Goal: Task Accomplishment & Management: Manage account settings

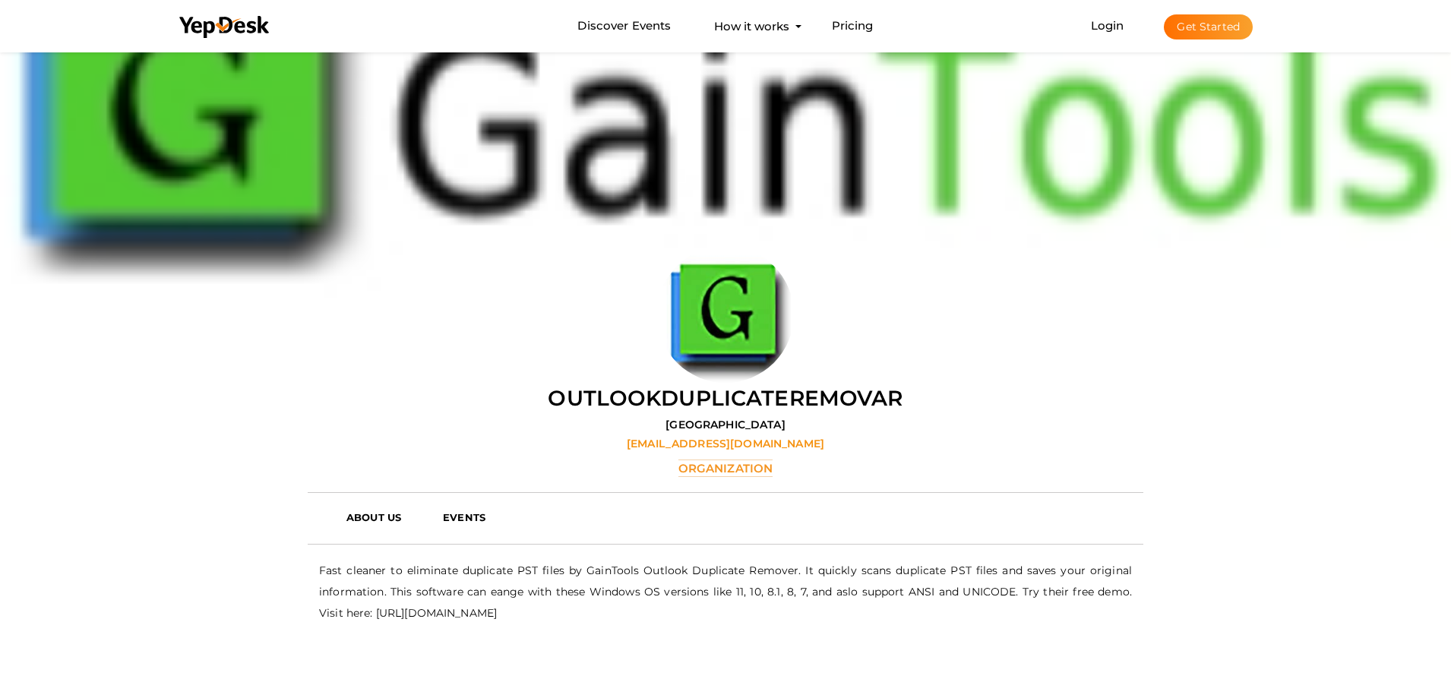
click at [1202, 29] on button "Get Started" at bounding box center [1208, 26] width 89 height 25
click at [1206, 27] on button "Get Started" at bounding box center [1208, 26] width 89 height 25
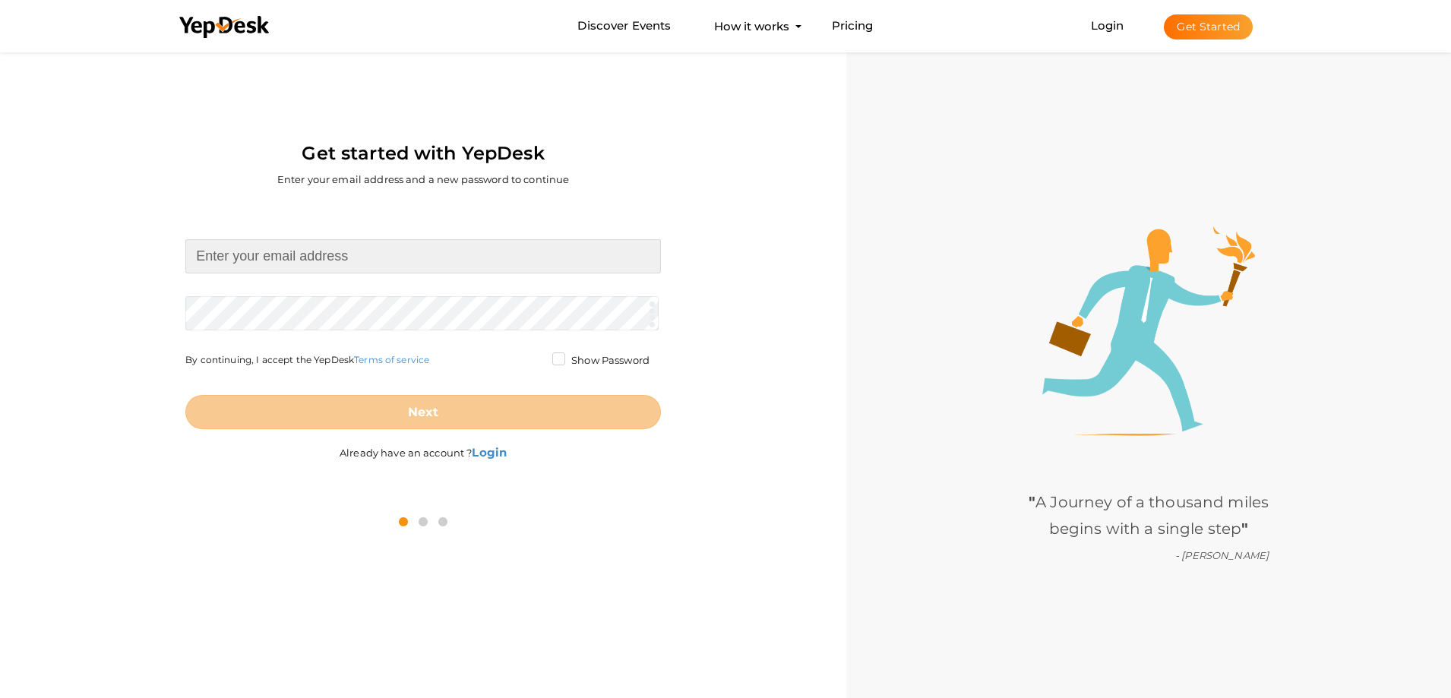
click at [270, 265] on input at bounding box center [422, 256] width 475 height 34
paste input "[EMAIL_ADDRESS][DOMAIN_NAME]"
type input "[EMAIL_ADDRESS][DOMAIN_NAME]"
click at [368, 308] on form "rohosij517@dextrago.com Required. Invalid email. Checking You already have a Ye…" at bounding box center [422, 334] width 475 height 190
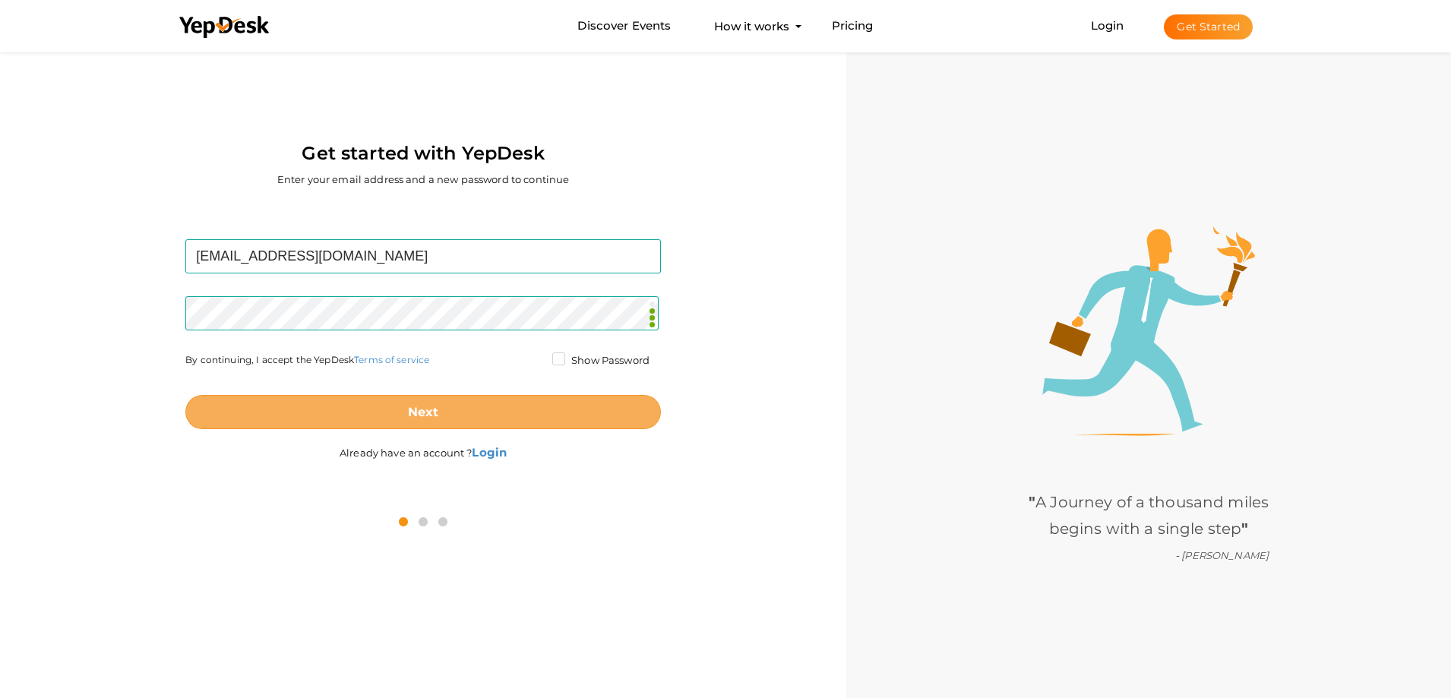
click at [425, 411] on b "Next" at bounding box center [423, 412] width 31 height 14
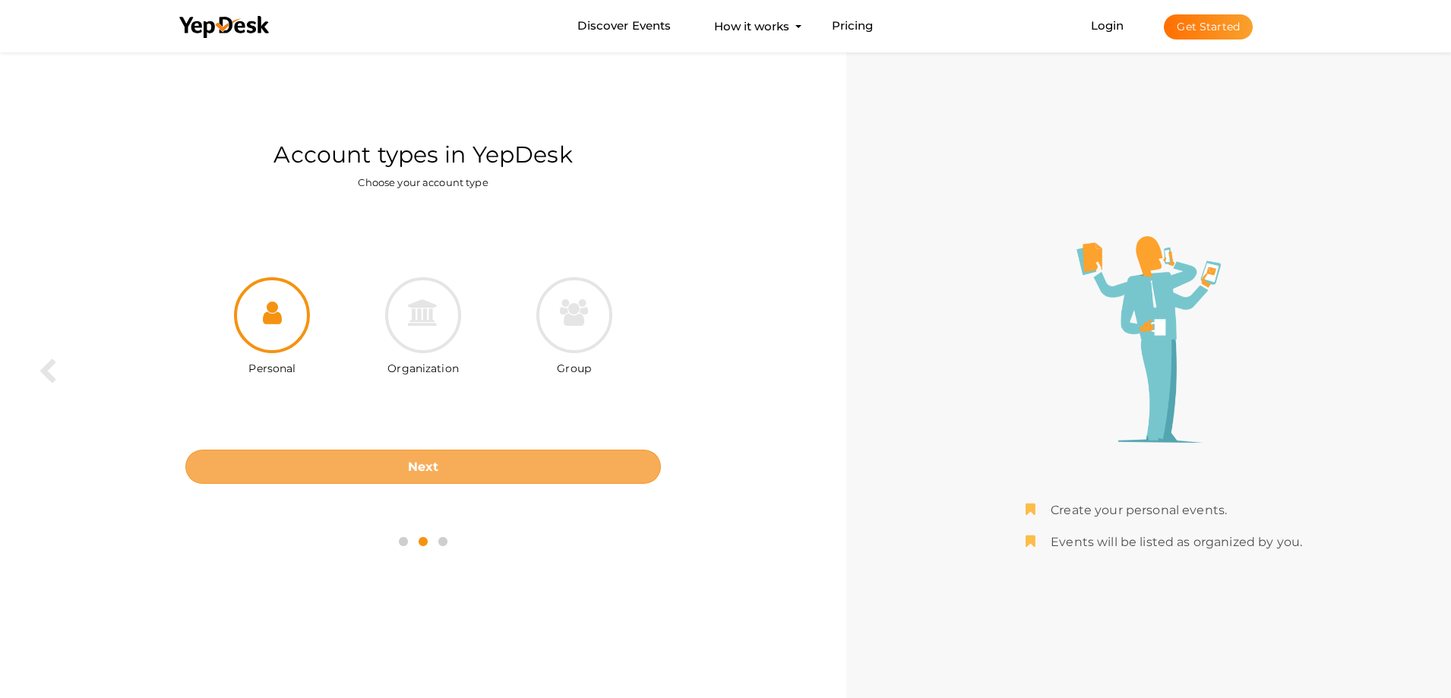
click at [434, 470] on b "Next" at bounding box center [423, 467] width 31 height 14
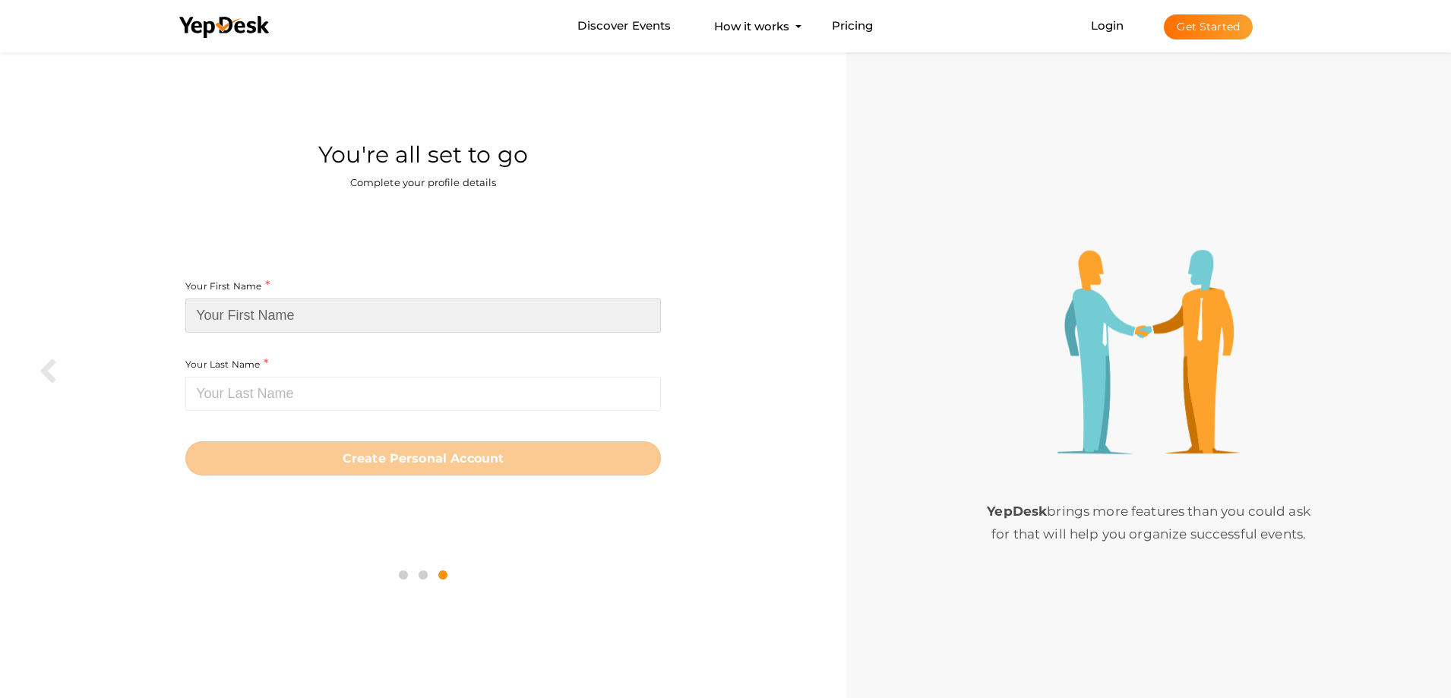
click at [251, 311] on input at bounding box center [422, 316] width 475 height 34
paste input "pstduplicateremover"
type input "pstduplicateremover"
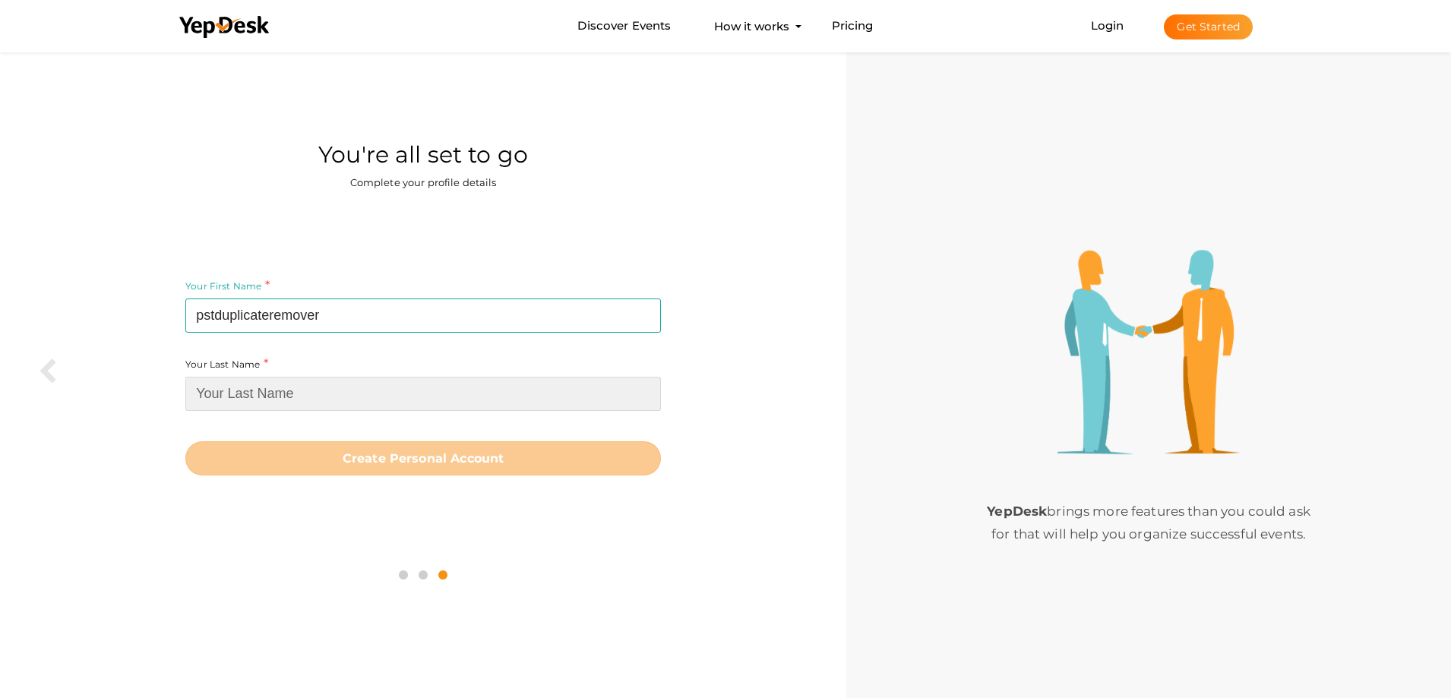
click at [271, 403] on input at bounding box center [422, 394] width 475 height 34
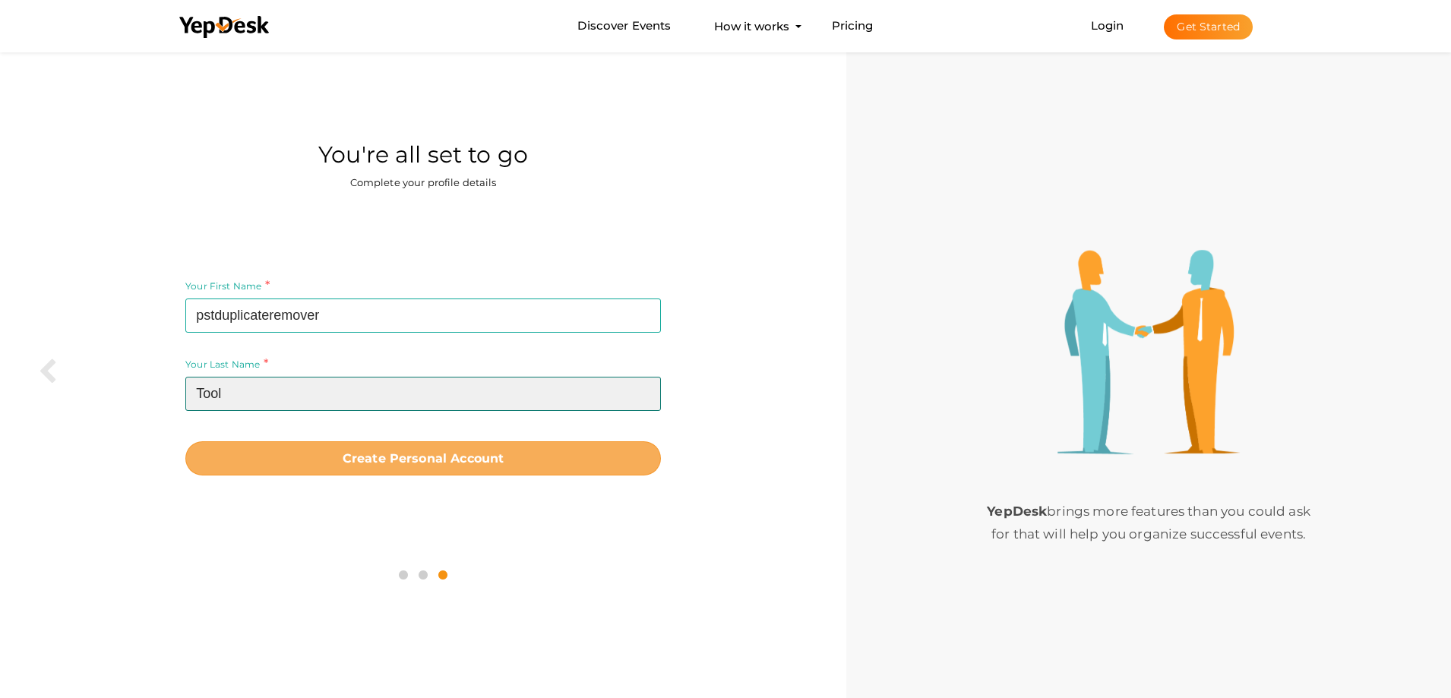
type input "Tool"
click at [362, 475] on button "Create Personal Account" at bounding box center [422, 458] width 475 height 34
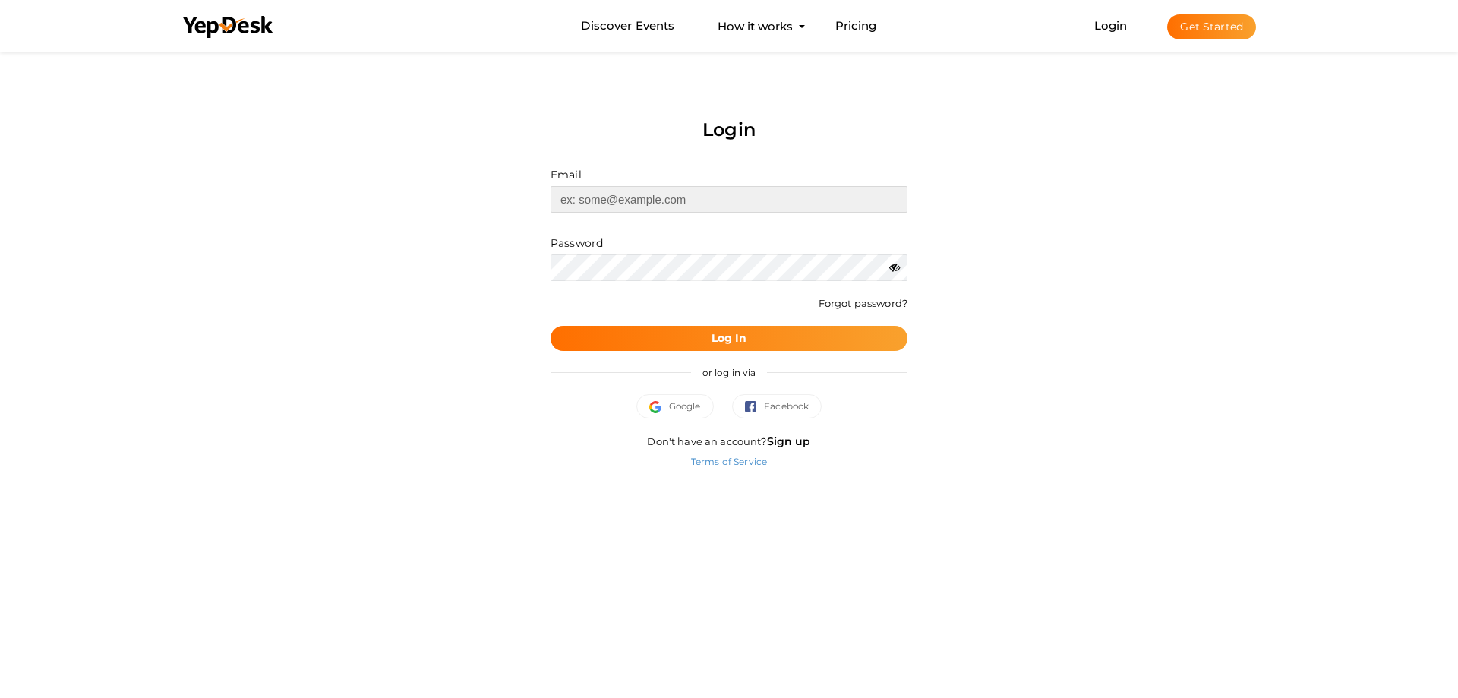
click at [597, 195] on input "text" at bounding box center [729, 199] width 357 height 27
paste input "[EMAIL_ADDRESS][DOMAIN_NAME]"
type input "[EMAIL_ADDRESS][DOMAIN_NAME]"
drag, startPoint x: 789, startPoint y: 333, endPoint x: 791, endPoint y: 344, distance: 10.9
click at [789, 333] on button "Log In" at bounding box center [729, 338] width 357 height 25
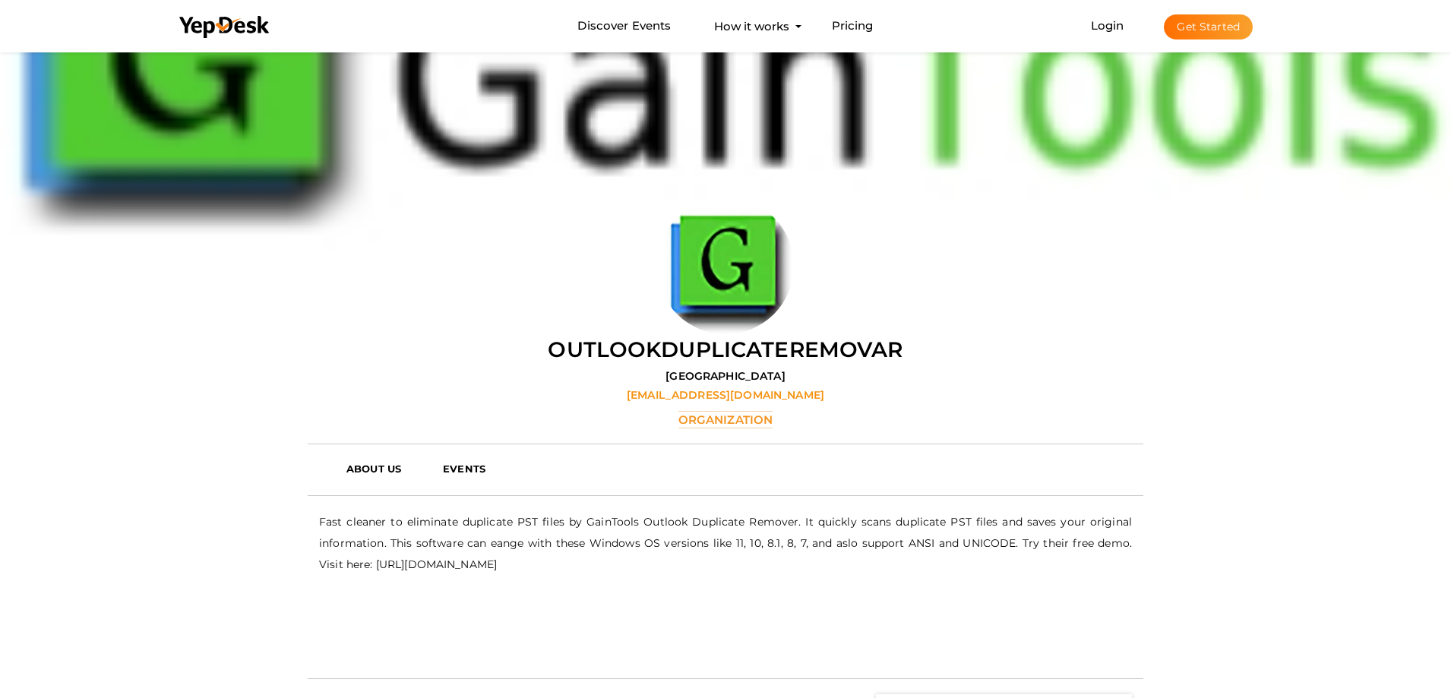
scroll to position [49, 0]
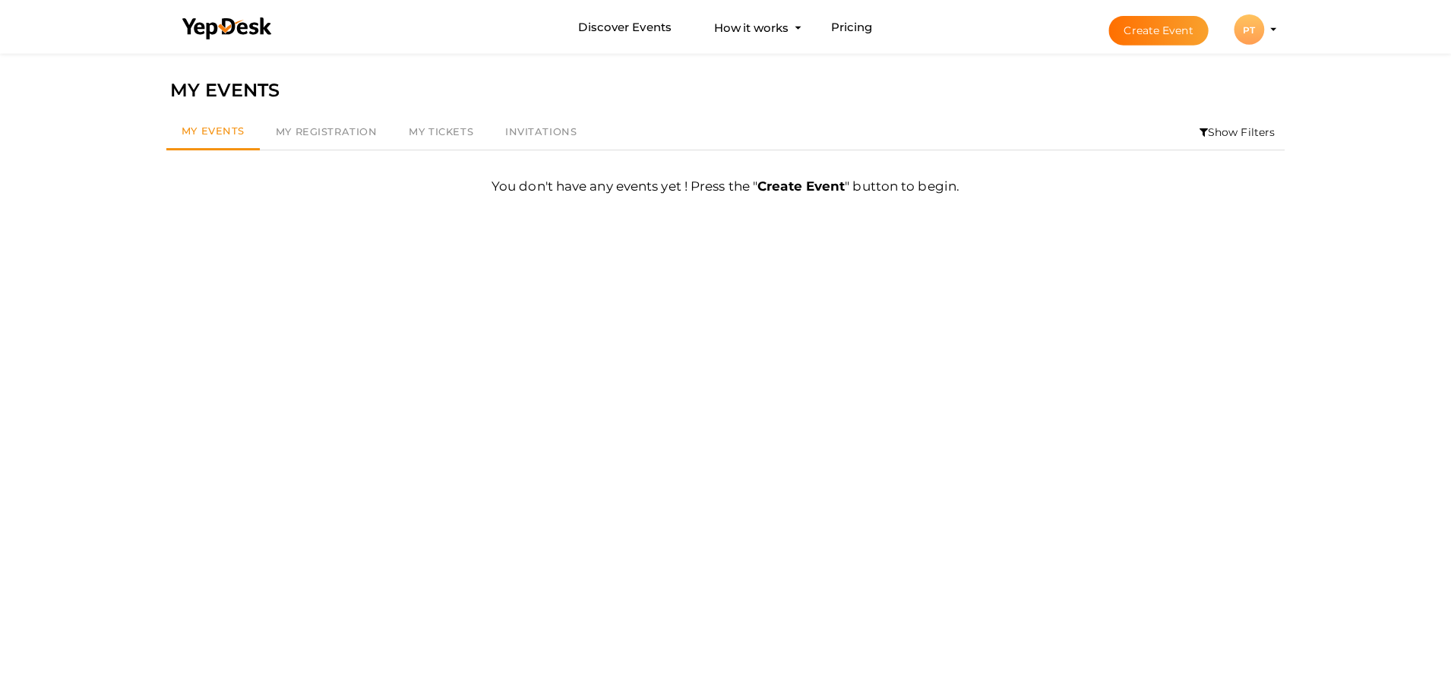
scroll to position [49, 0]
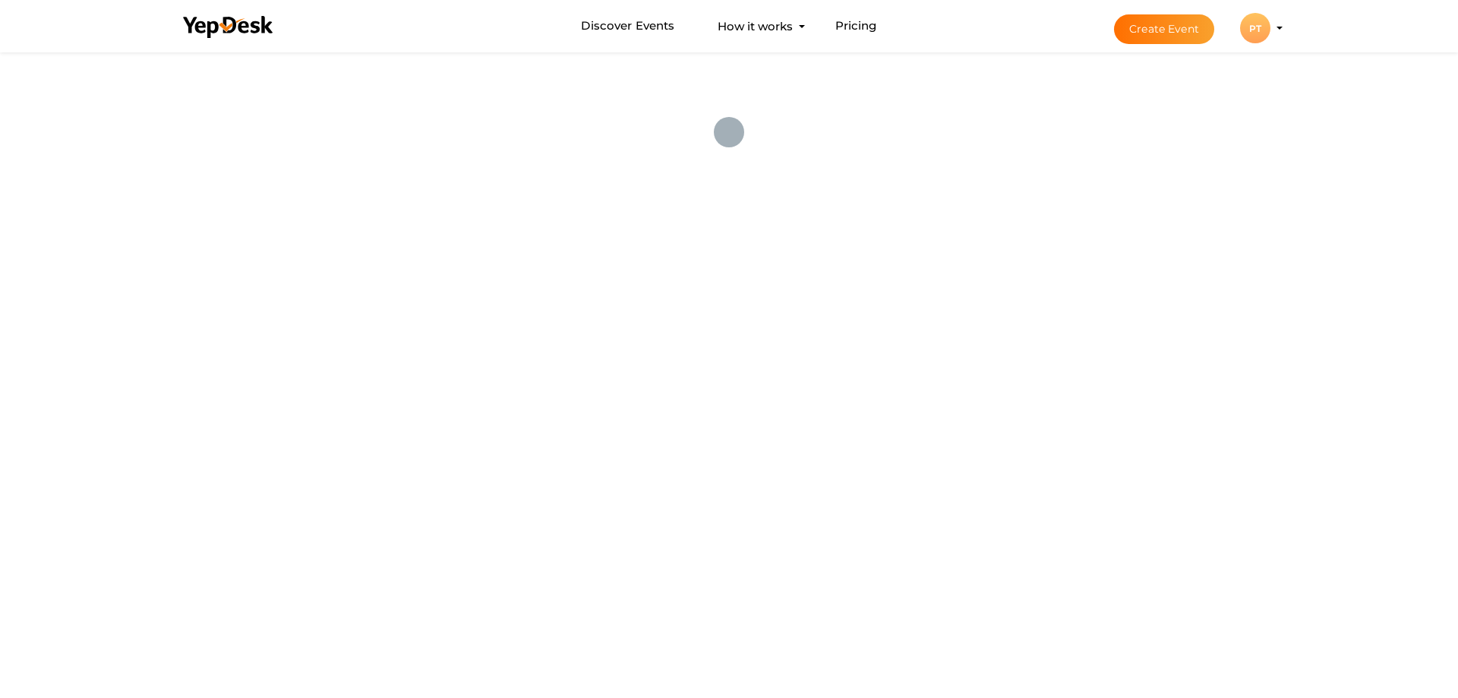
click at [1251, 21] on div "PT" at bounding box center [1255, 28] width 30 height 30
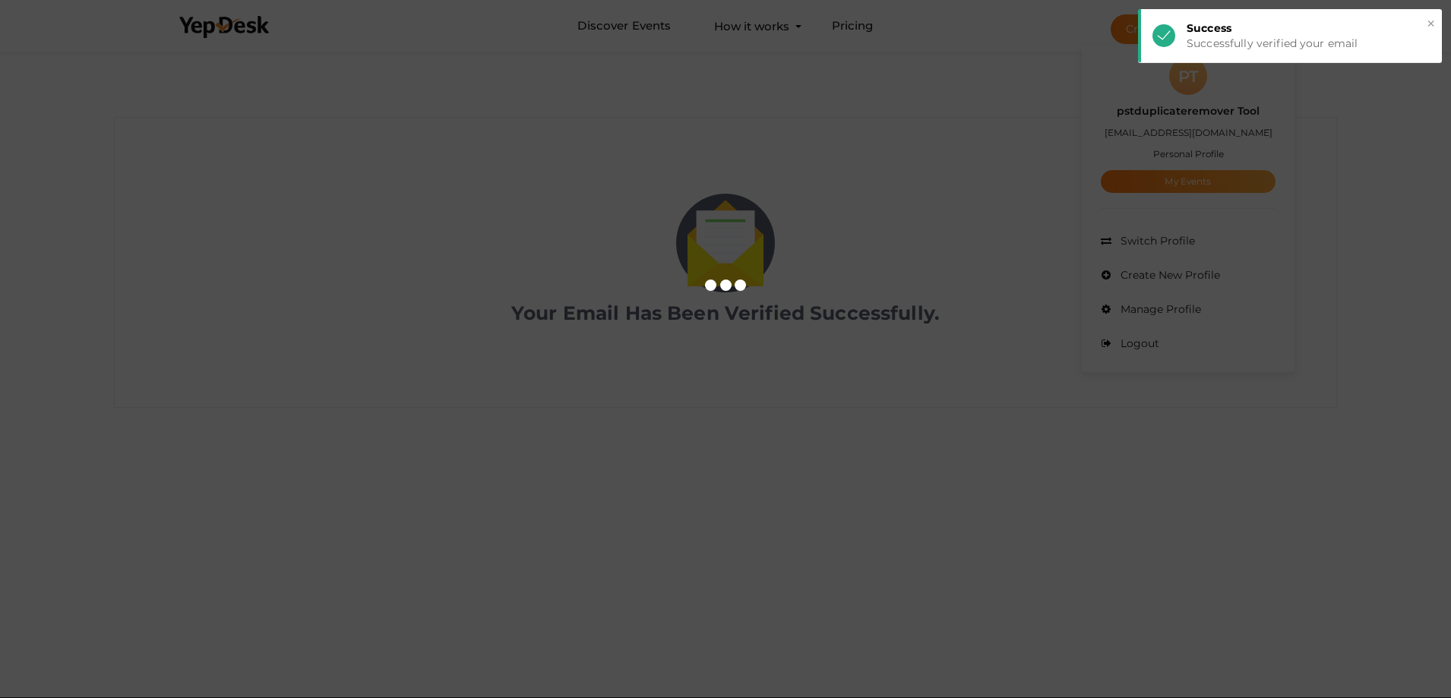
click at [1382, 194] on div at bounding box center [725, 349] width 1451 height 698
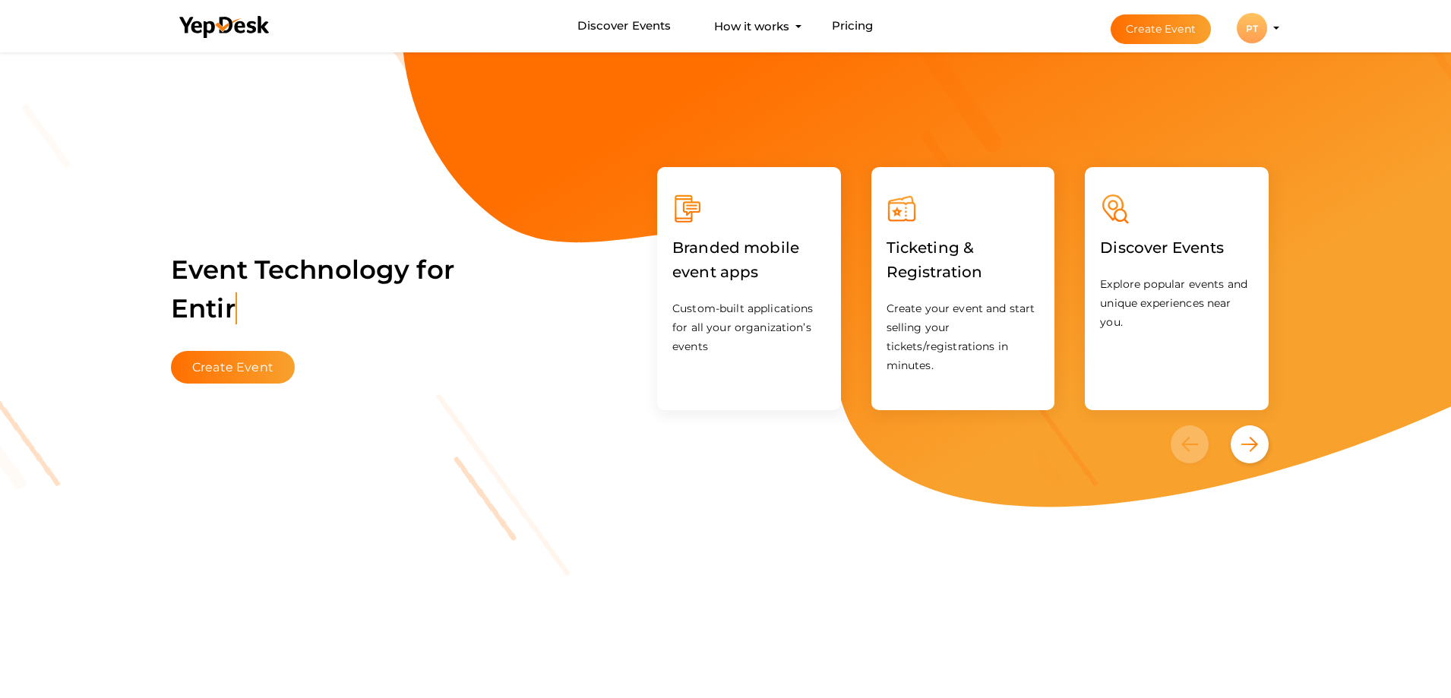
click at [1237, 29] on div "PT" at bounding box center [1252, 28] width 30 height 30
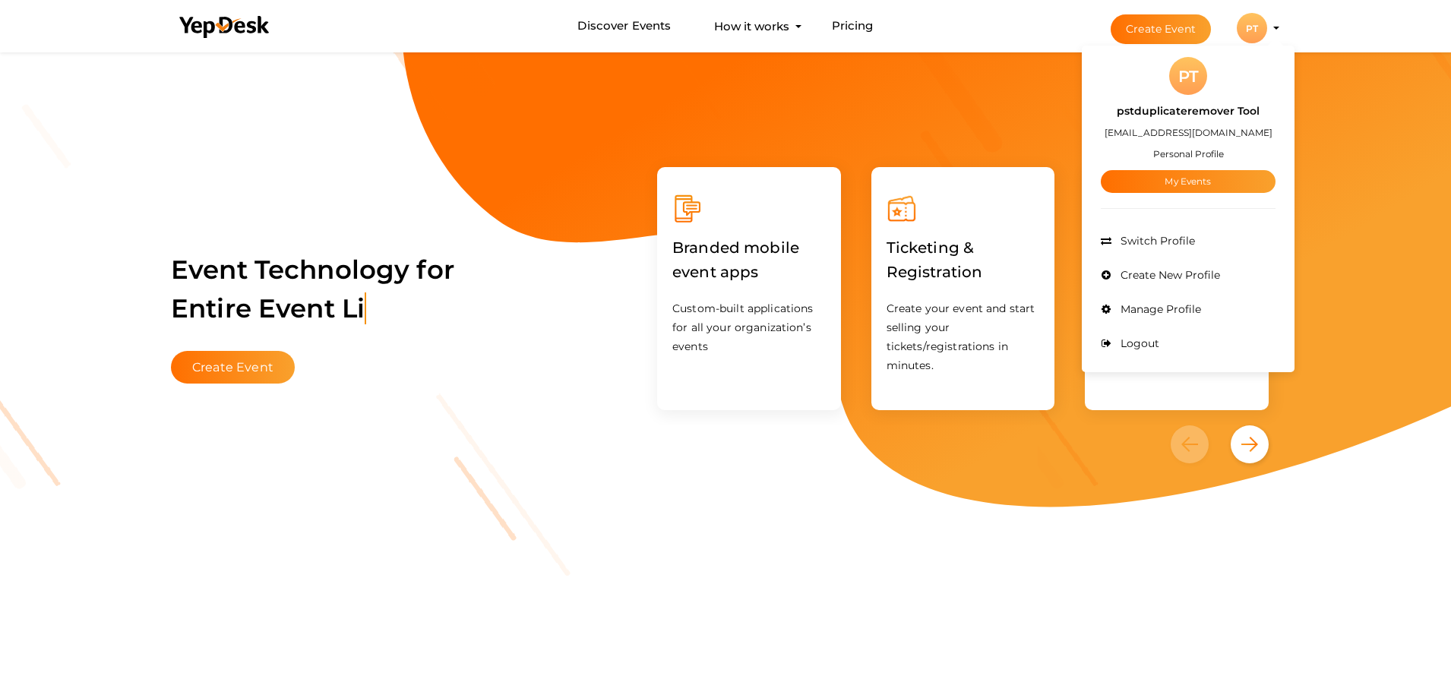
click at [1171, 108] on label "pstduplicateremover Tool" at bounding box center [1188, 111] width 143 height 17
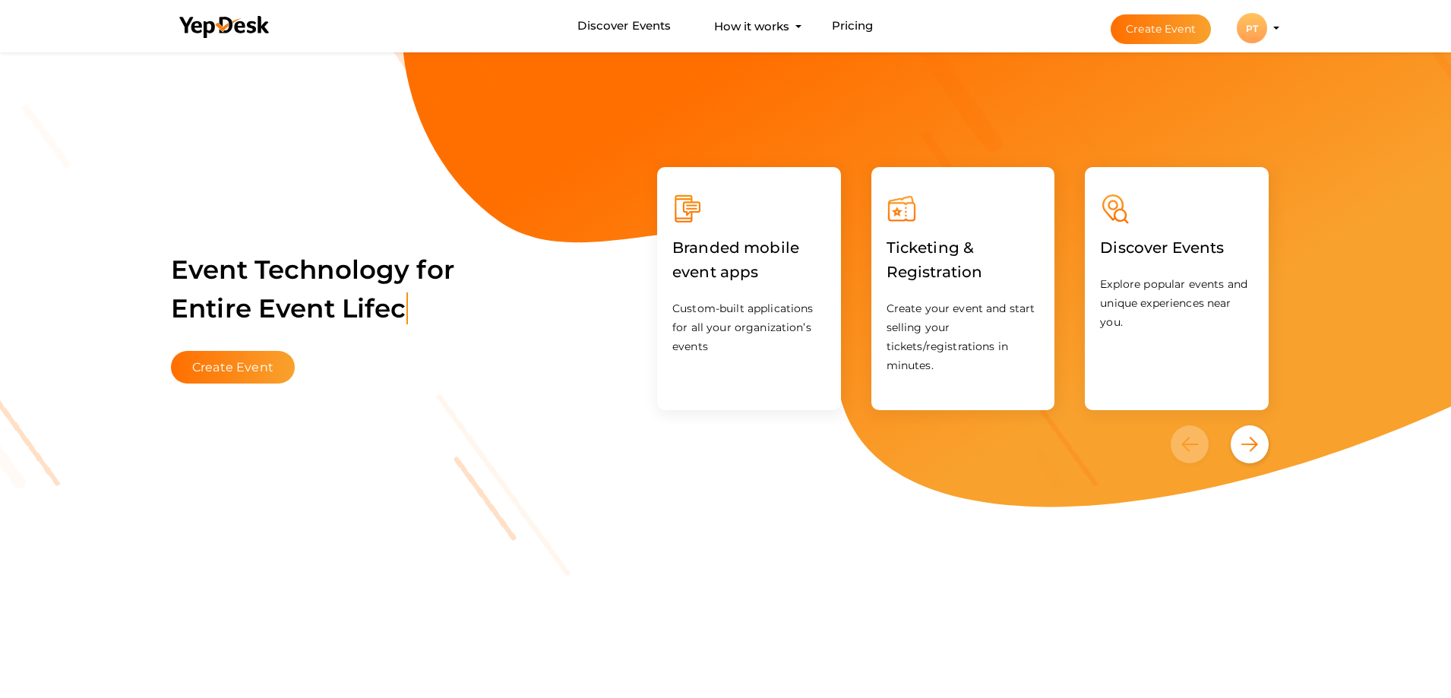
click at [1257, 36] on div "PT" at bounding box center [1252, 28] width 30 height 30
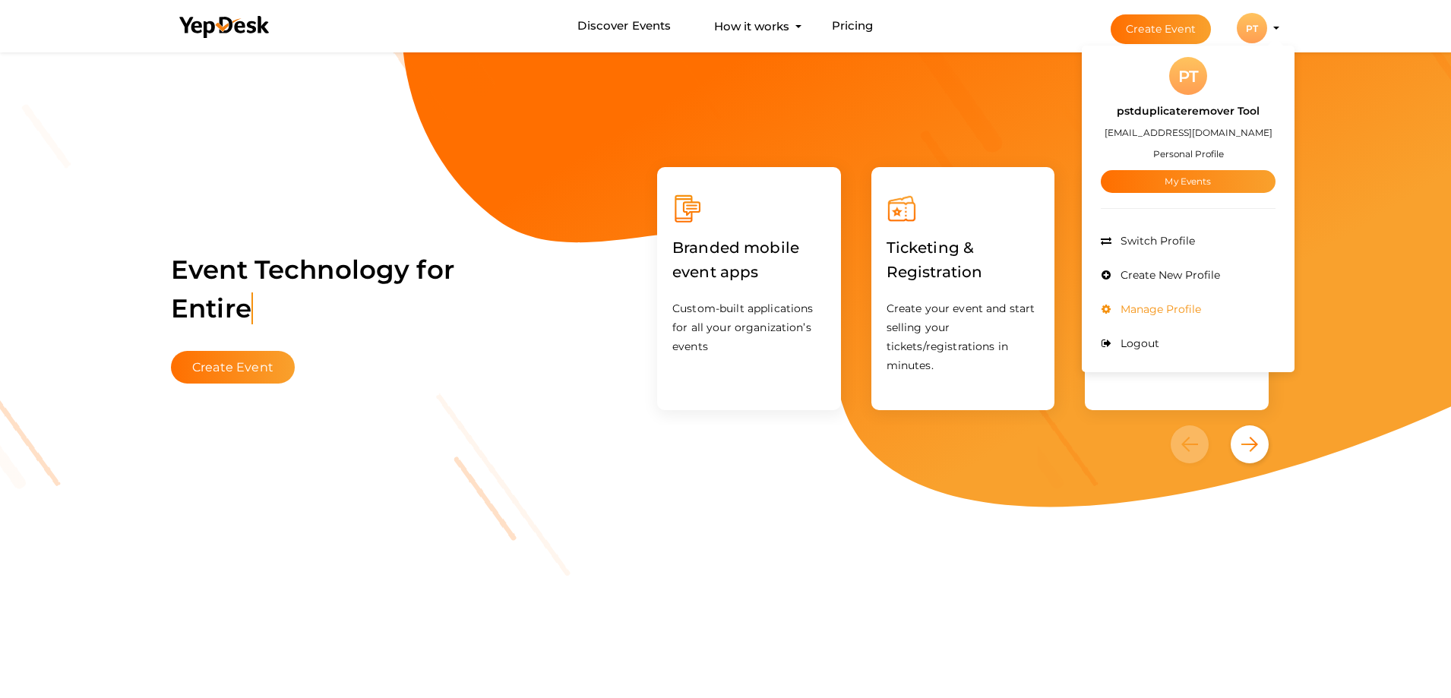
click at [1170, 306] on span "Manage Profile" at bounding box center [1159, 309] width 84 height 14
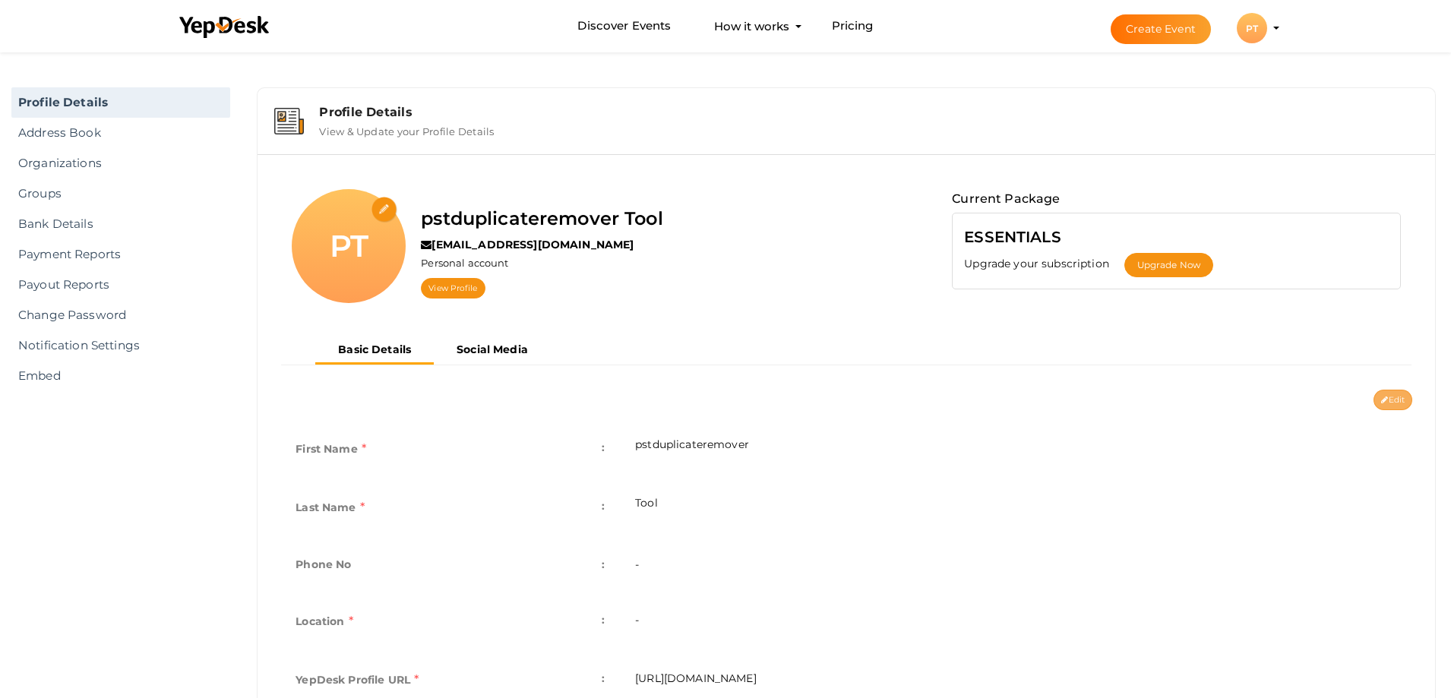
click at [1398, 399] on button "Edit" at bounding box center [1392, 400] width 39 height 21
type input "pstduplicateremover"
type input "Tool"
type input "pstduplicateremover-tool"
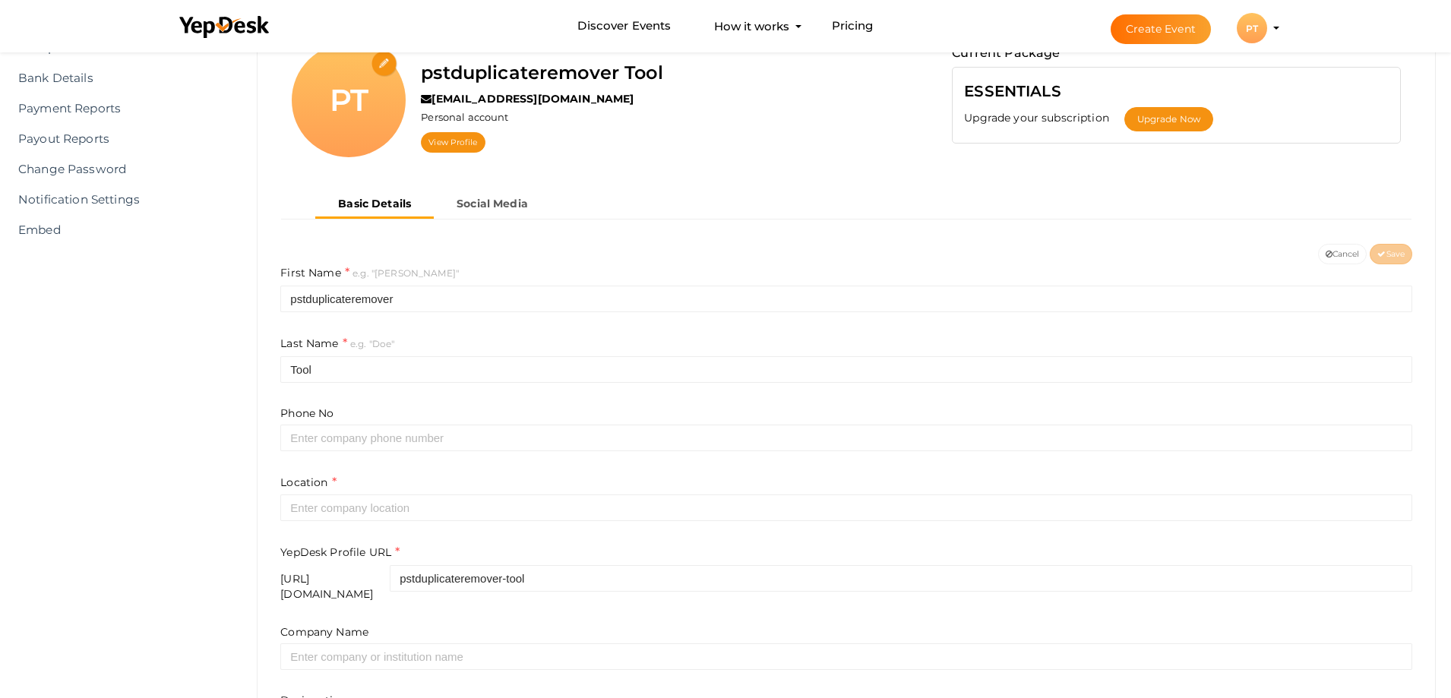
scroll to position [152, 0]
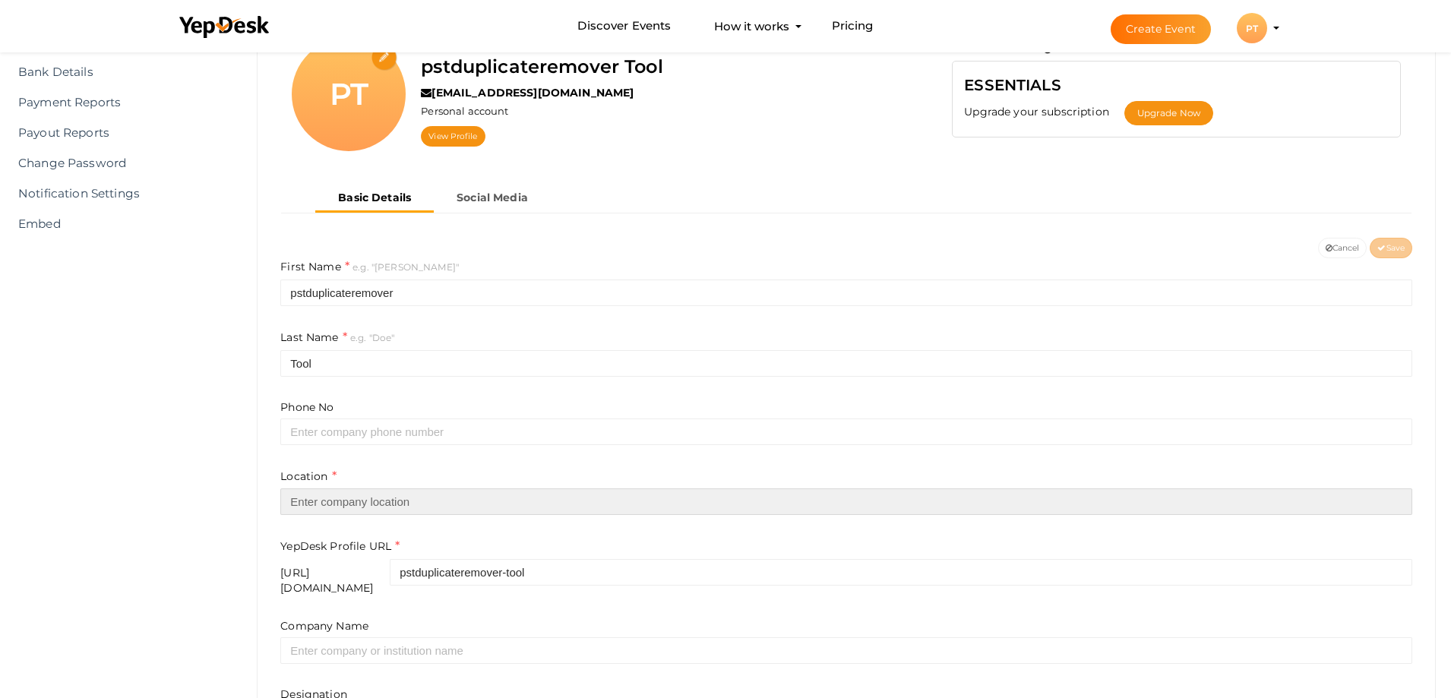
click at [398, 508] on input "text" at bounding box center [846, 501] width 1132 height 27
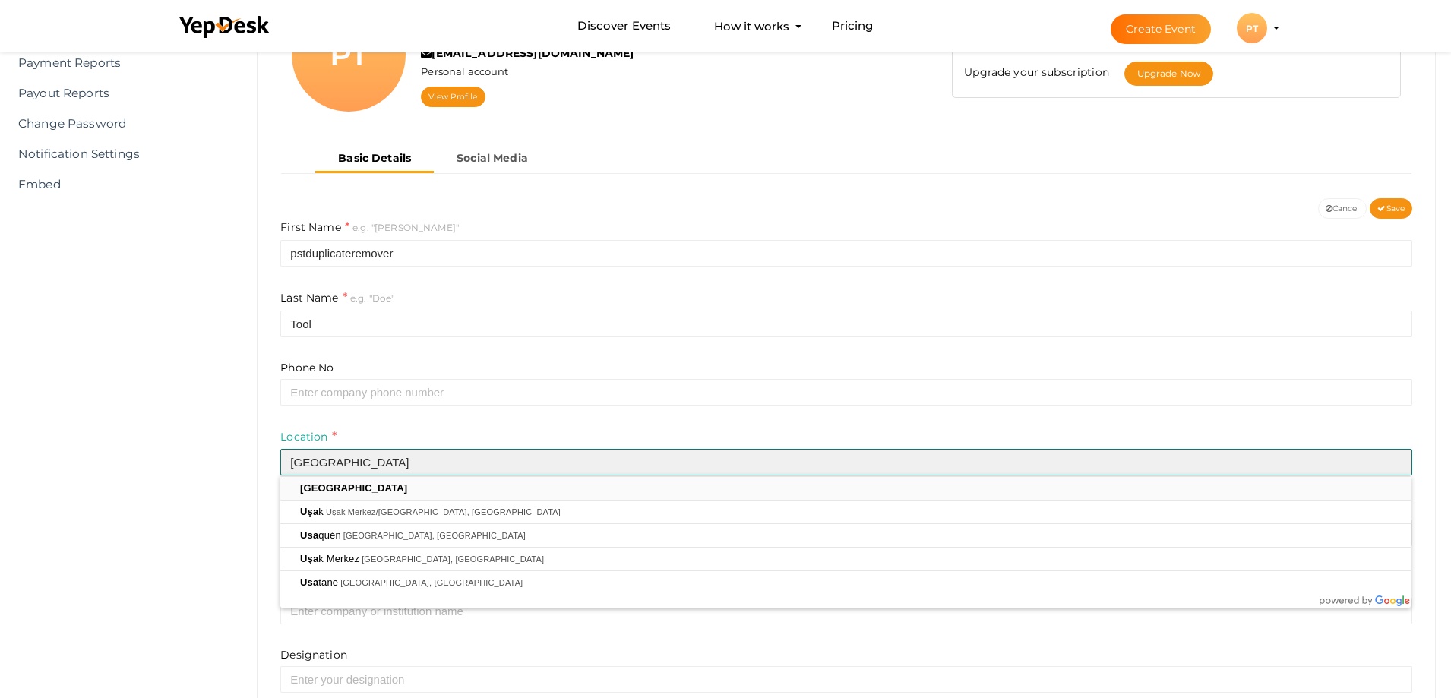
scroll to position [228, 0]
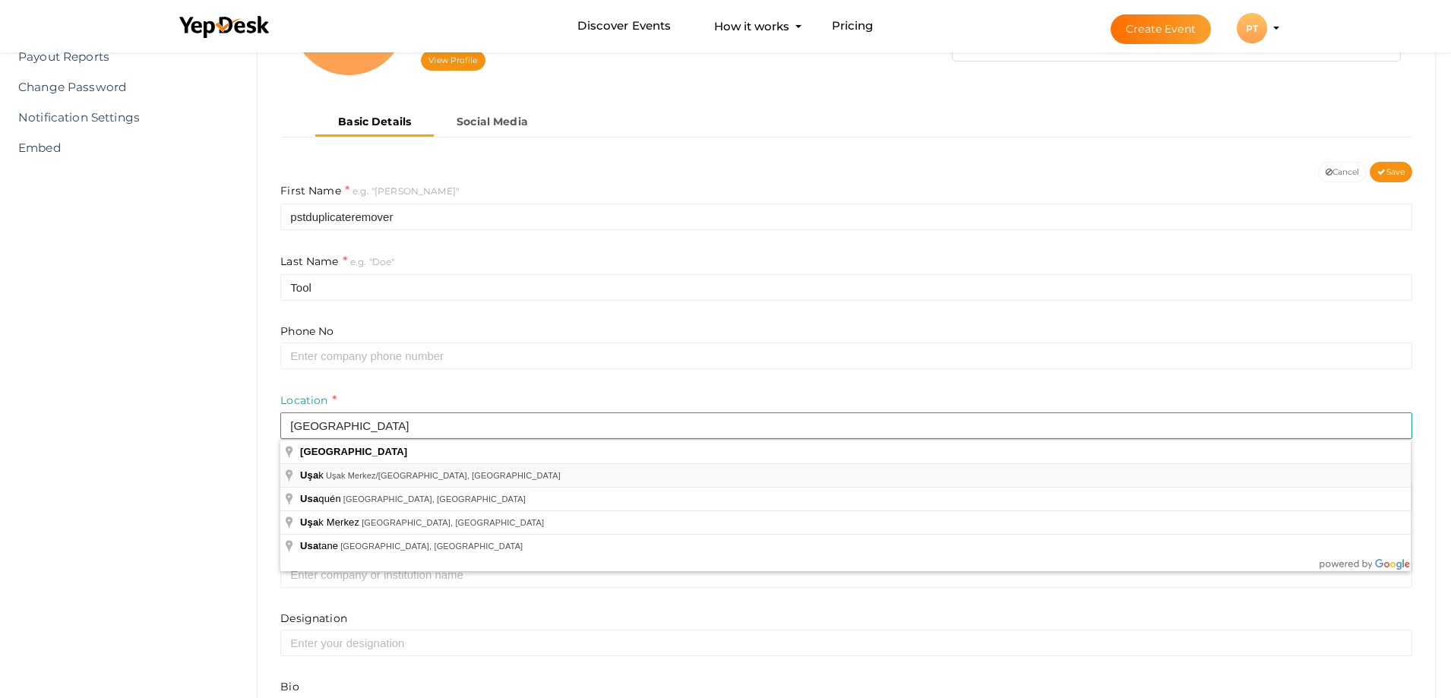
type input "[GEOGRAPHIC_DATA], [GEOGRAPHIC_DATA] Merkez/[GEOGRAPHIC_DATA], [GEOGRAPHIC_DATA]"
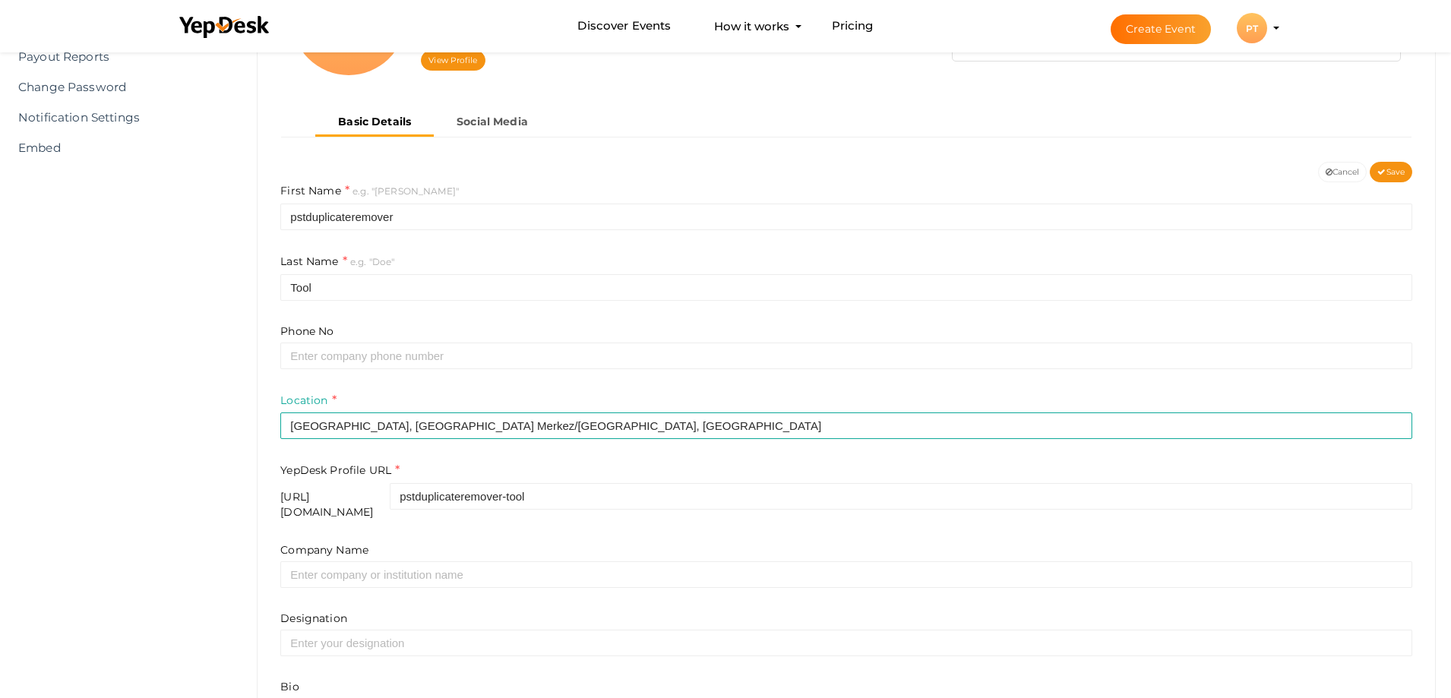
scroll to position [304, 0]
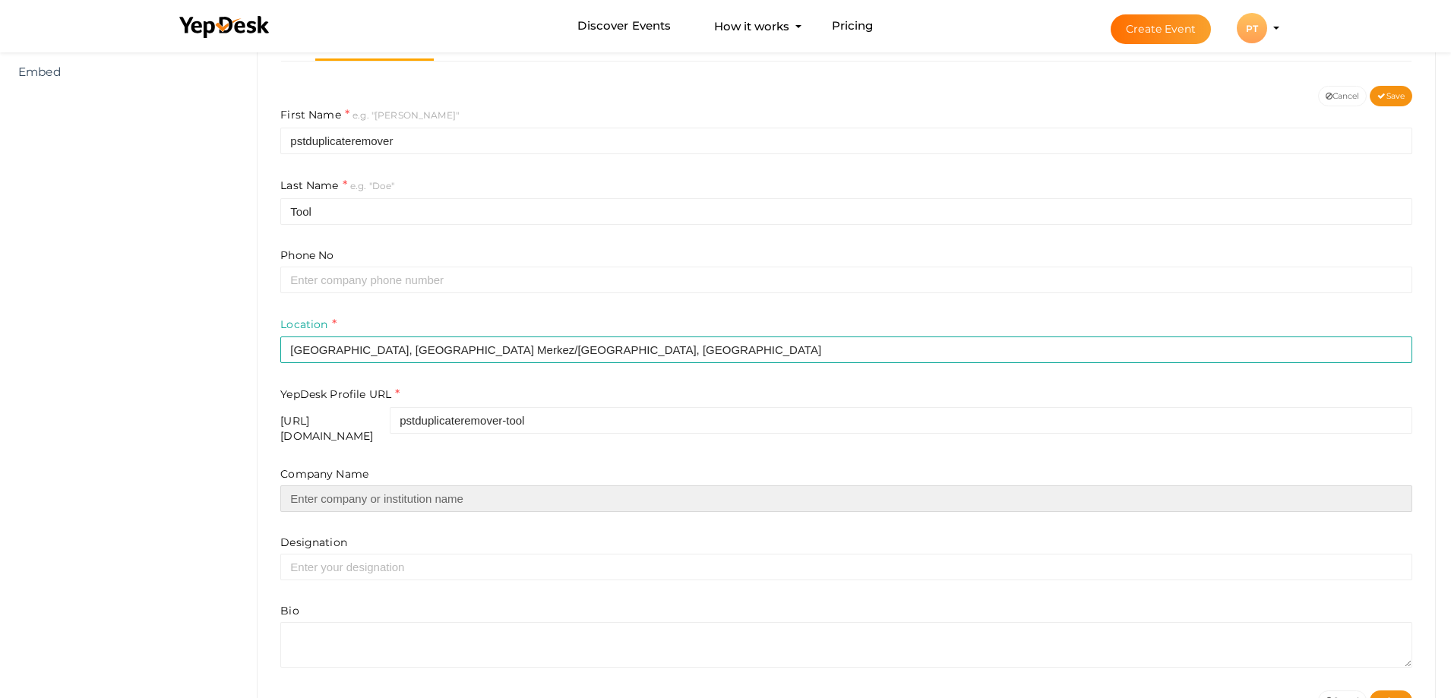
click at [362, 488] on input "text" at bounding box center [846, 498] width 1132 height 27
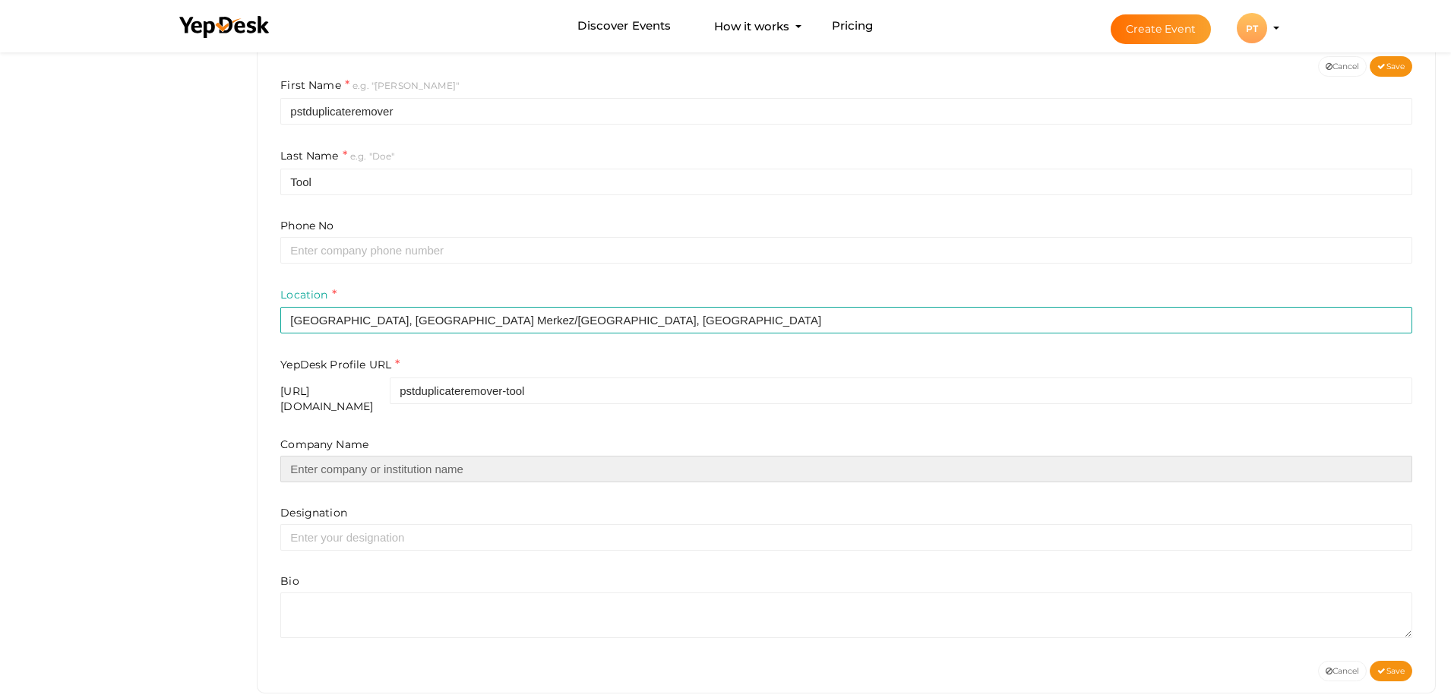
scroll to position [349, 0]
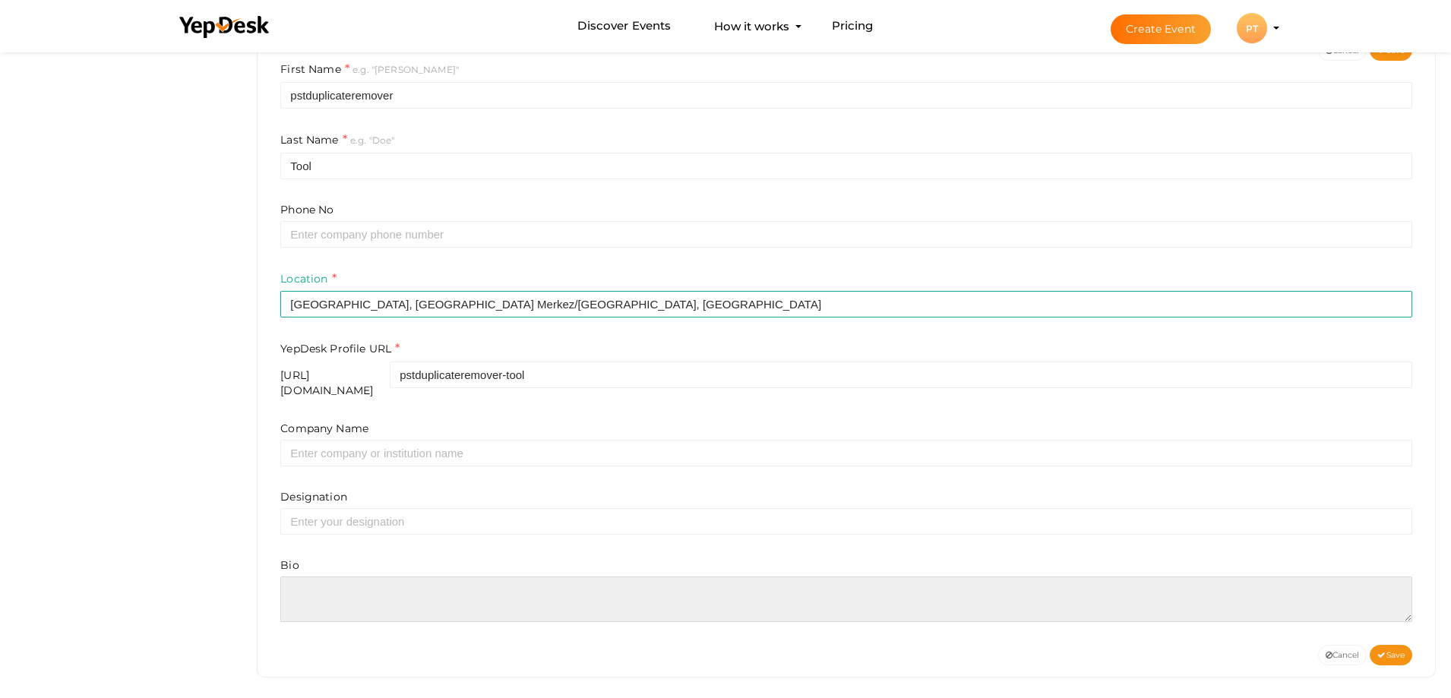
click at [340, 599] on textarea at bounding box center [846, 600] width 1132 height 46
paste textarea "Delete duplicate PST files with Softaken's PST Duplicate Remover. This tool wil…"
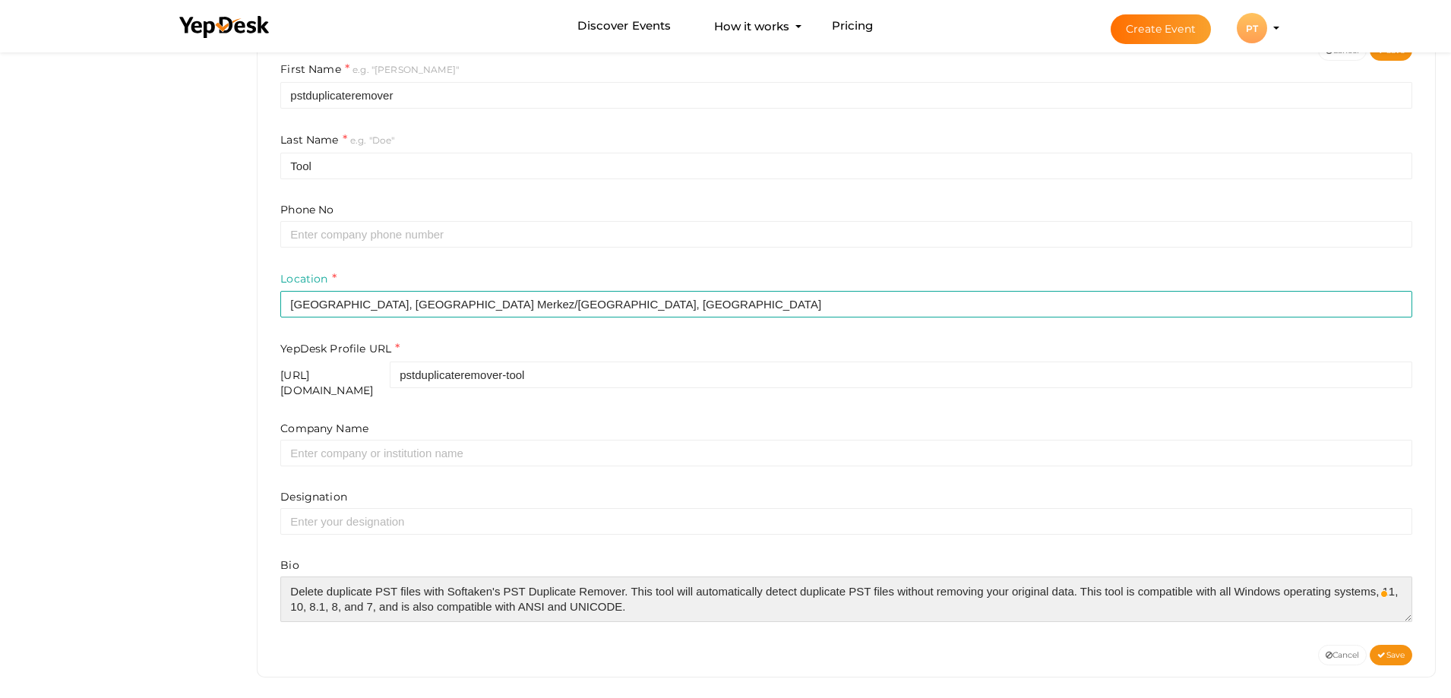
click at [1408, 611] on textarea at bounding box center [846, 600] width 1132 height 46
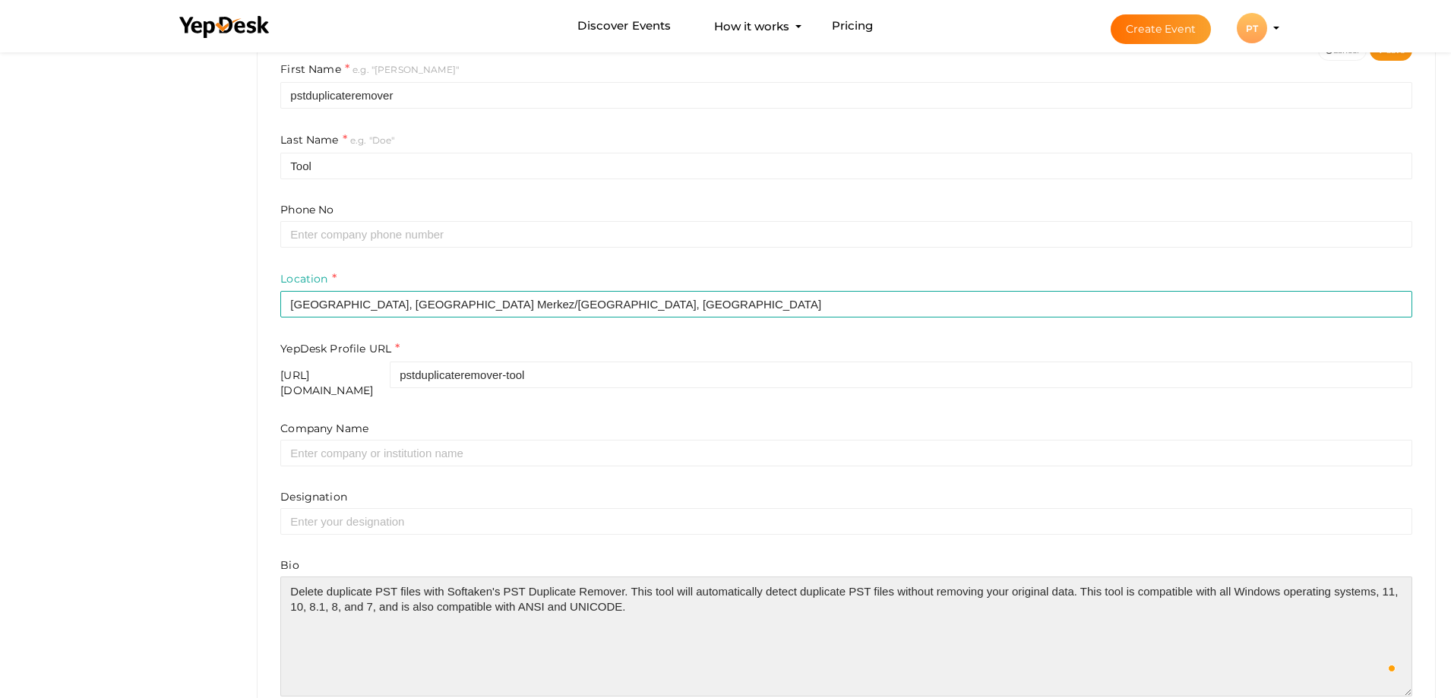
drag, startPoint x: 1407, startPoint y: 605, endPoint x: 1354, endPoint y: 688, distance: 98.8
click at [1451, 349] on html "Discover Events How it works Powerful Registration / Ticketing Start selling yo…" at bounding box center [725, 0] width 1451 height 698
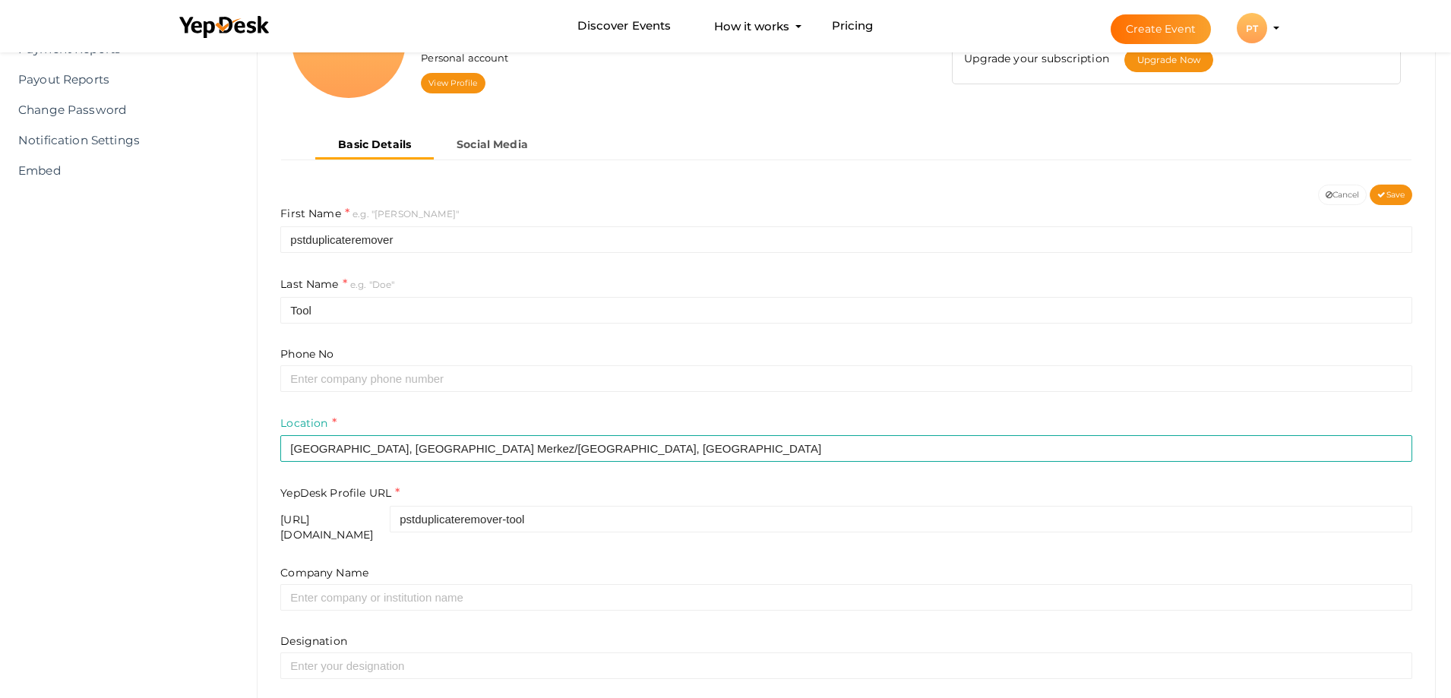
scroll to position [433, 0]
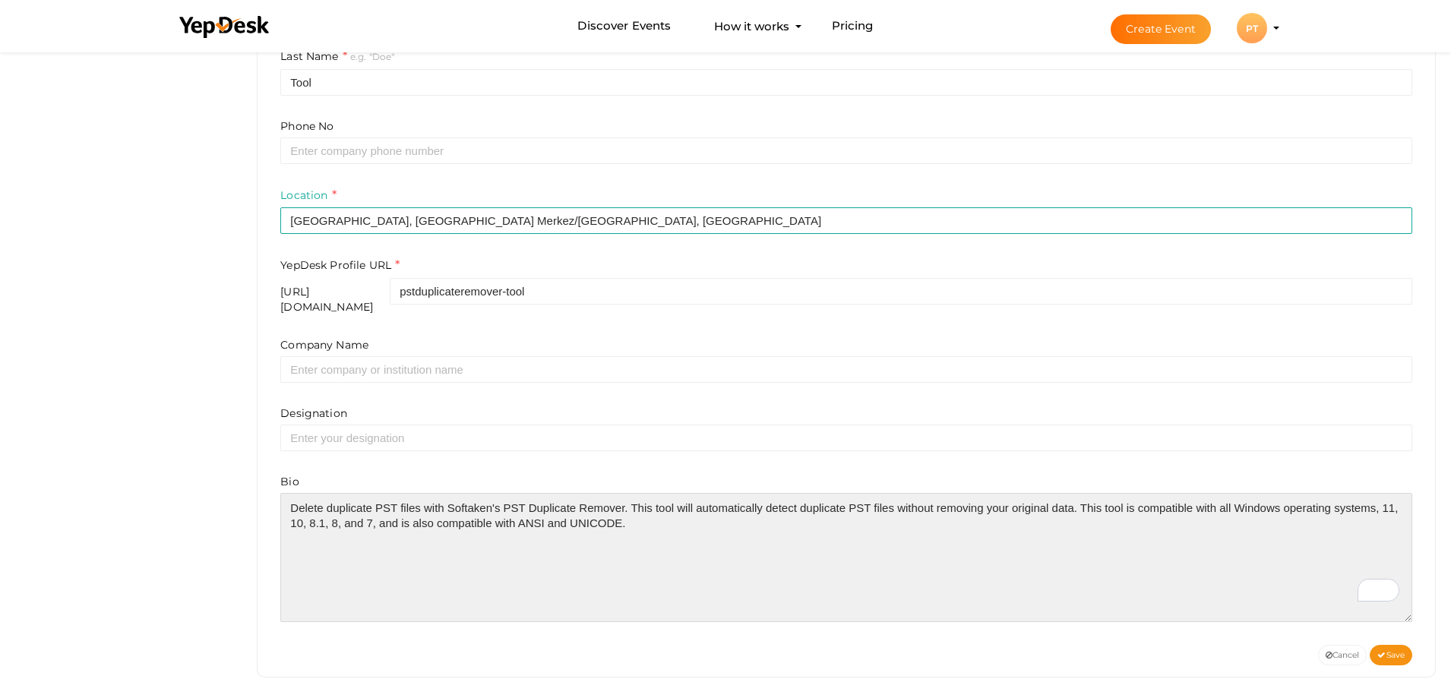
click at [643, 517] on textarea at bounding box center [846, 557] width 1132 height 129
paste textarea "https://www.softaken.com/pst-duplicate-remover"
type textarea "Delete duplicate PST files with Softaken's PST Duplicate Remover. This tool wil…"
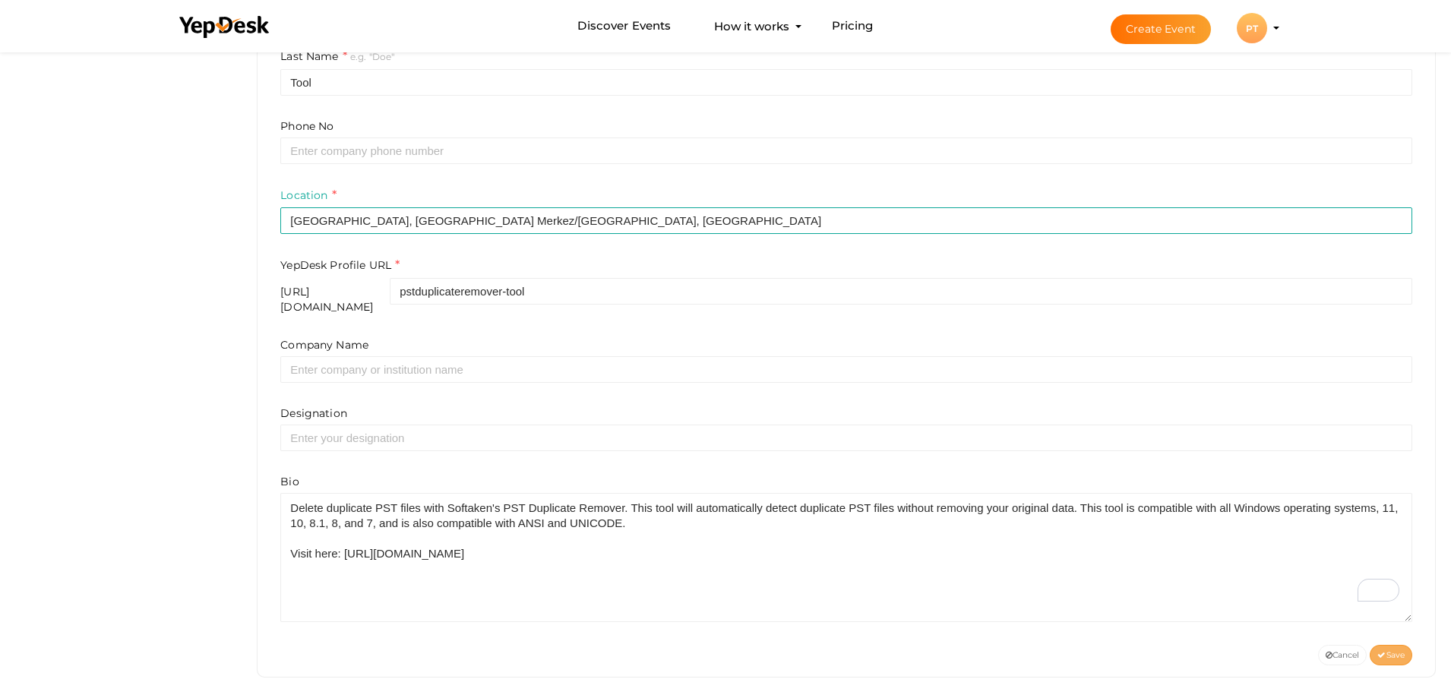
click at [1398, 650] on span "Save" at bounding box center [1390, 655] width 27 height 10
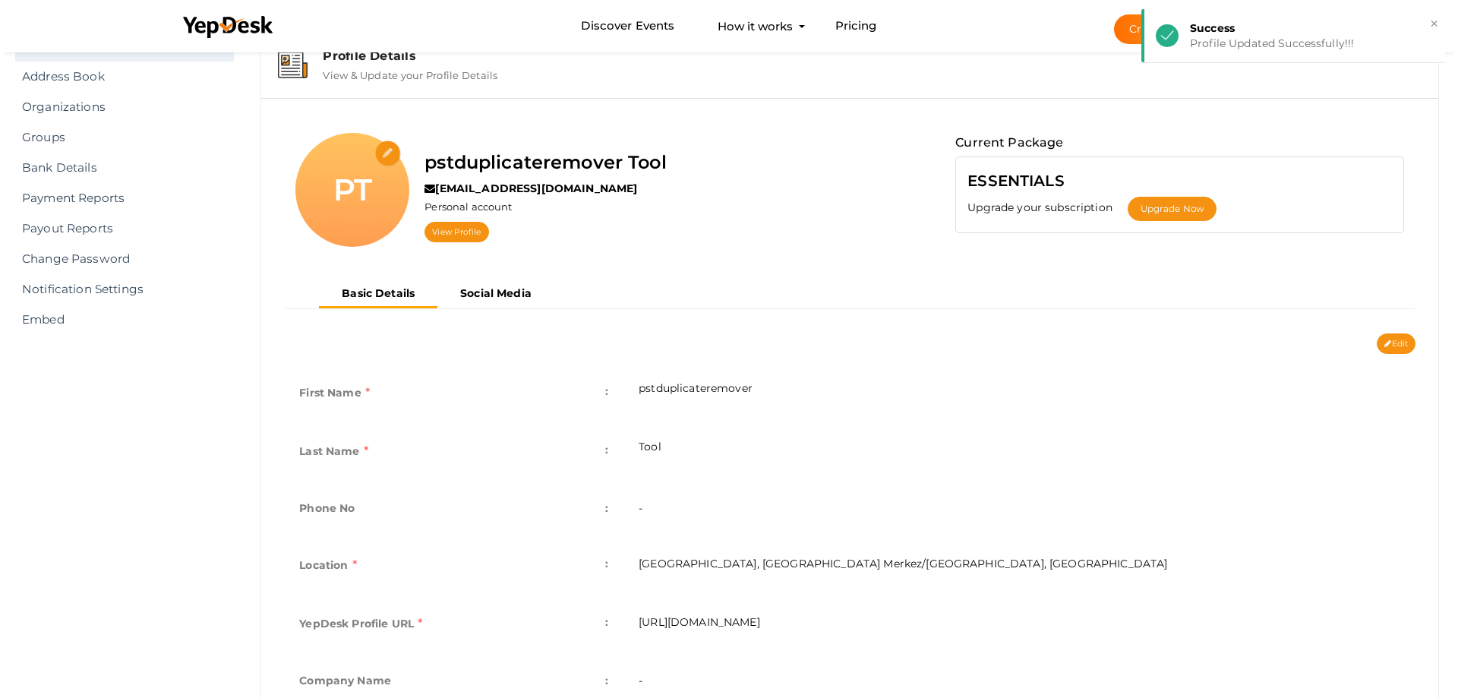
scroll to position [49, 0]
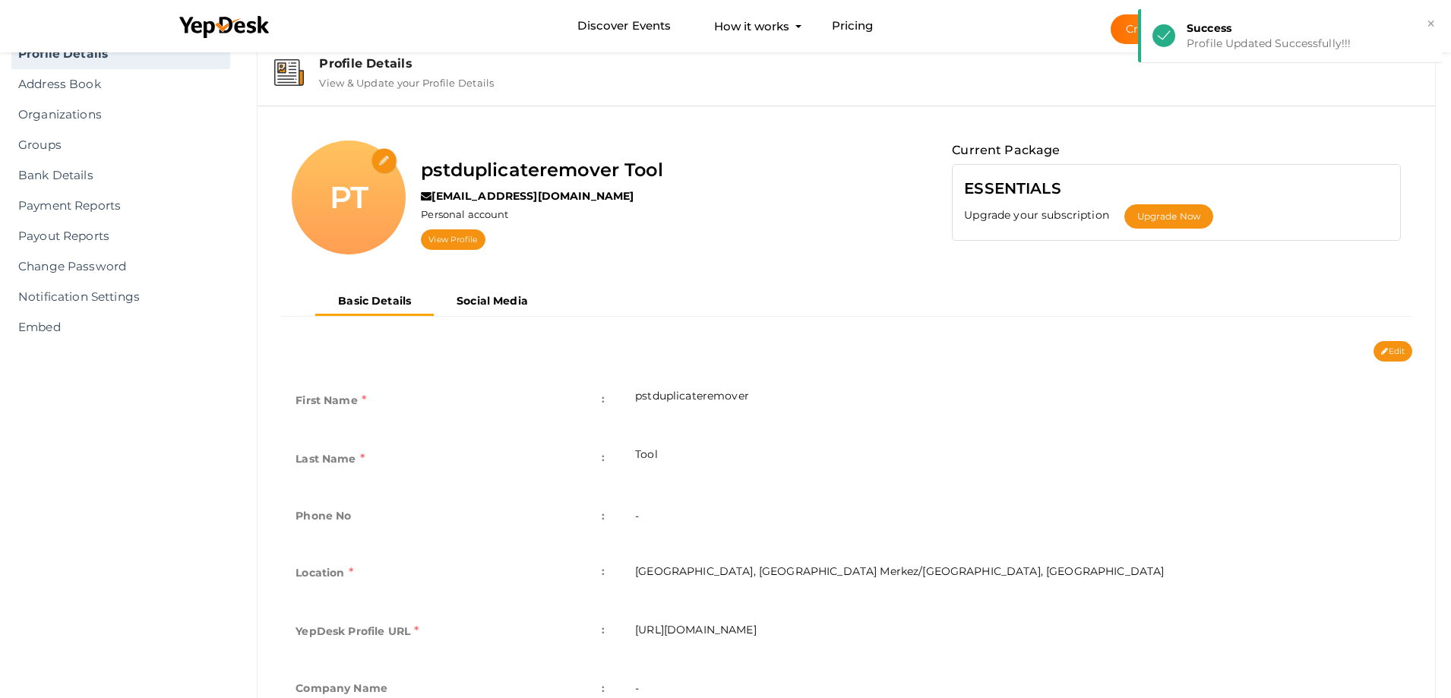
click at [382, 166] on input "file" at bounding box center [384, 161] width 27 height 27
click at [356, 175] on div "PT" at bounding box center [349, 198] width 114 height 114
click at [387, 157] on input "file" at bounding box center [384, 161] width 27 height 27
type input "C:\fakepath\softaken pst duplicate remover.png"
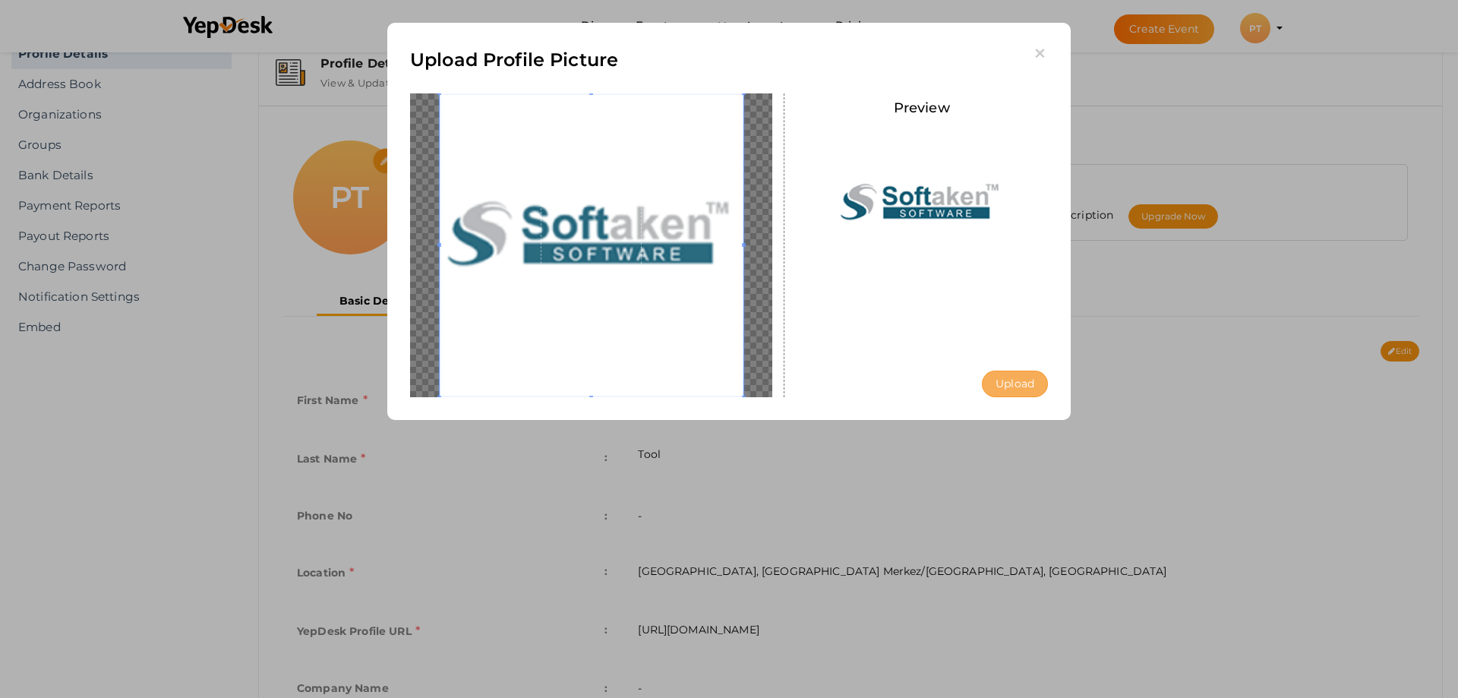
click at [1023, 380] on button "Upload" at bounding box center [1015, 384] width 66 height 27
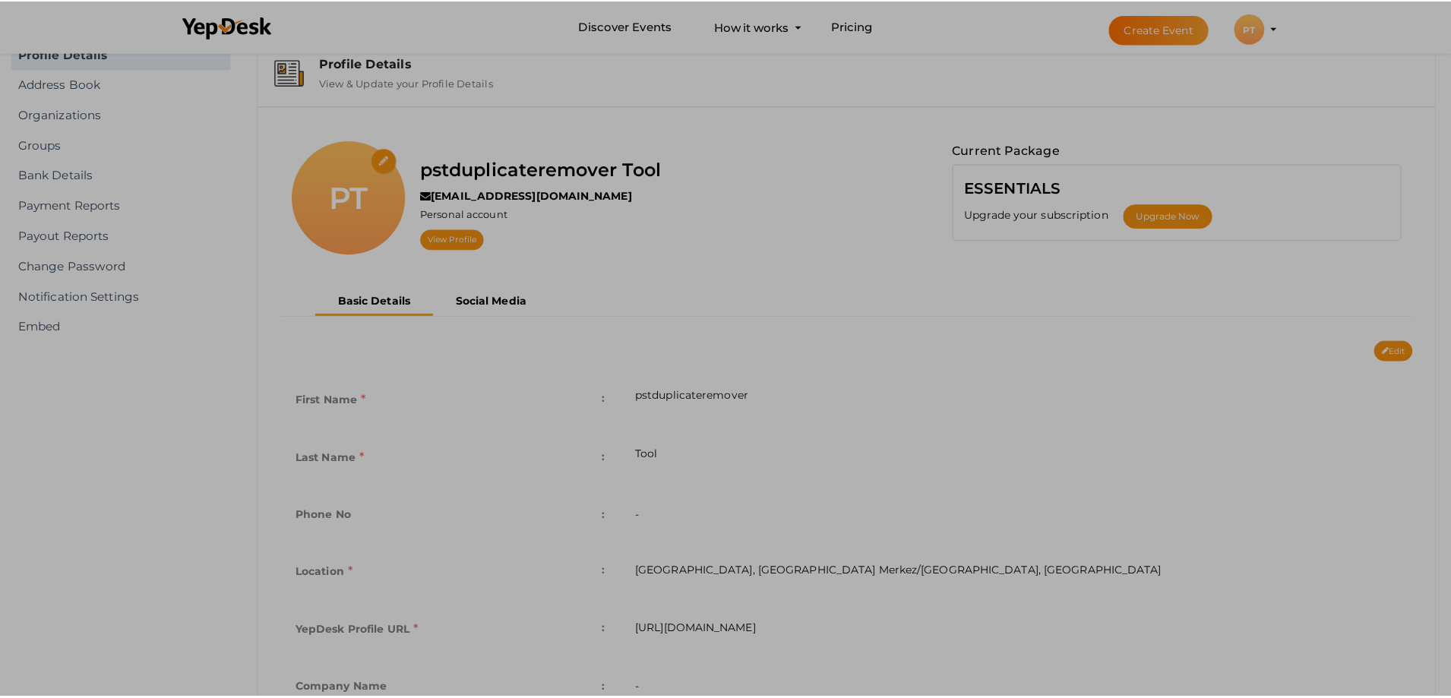
scroll to position [0, 0]
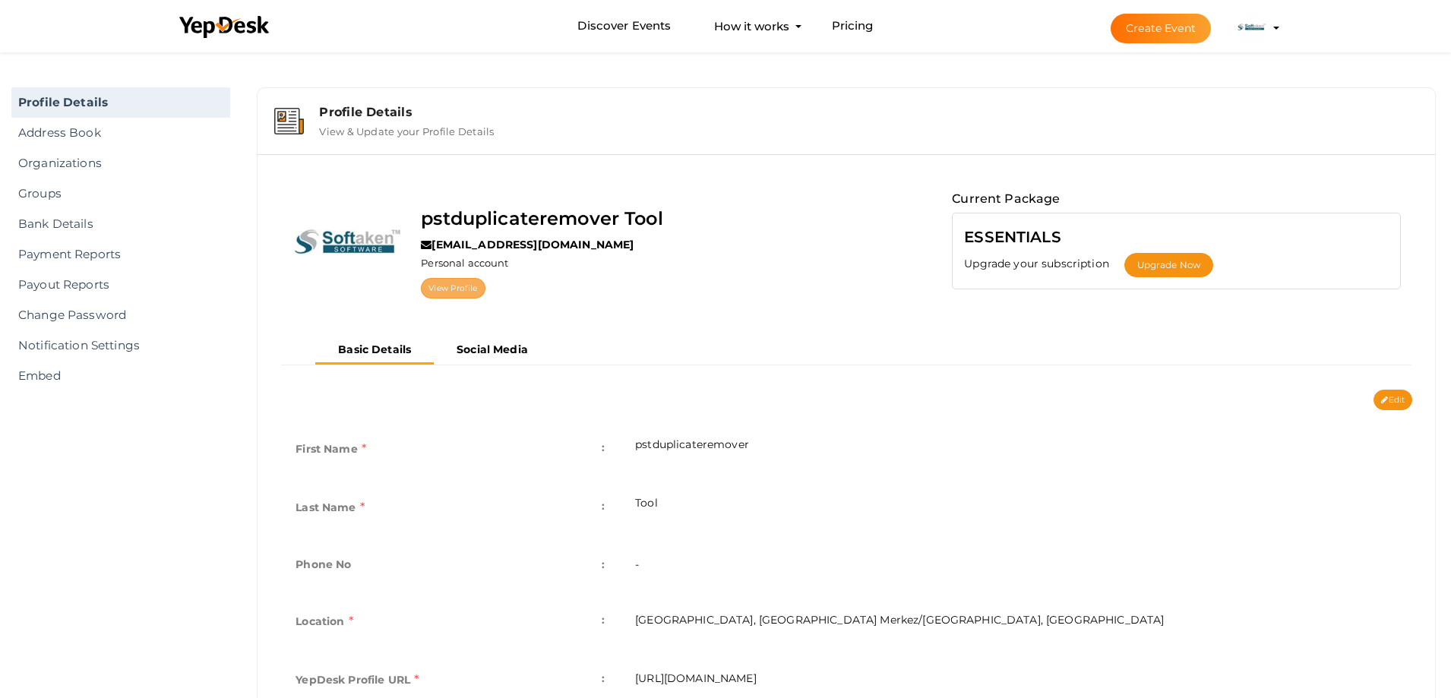
click at [450, 287] on link "View Profile" at bounding box center [453, 288] width 64 height 21
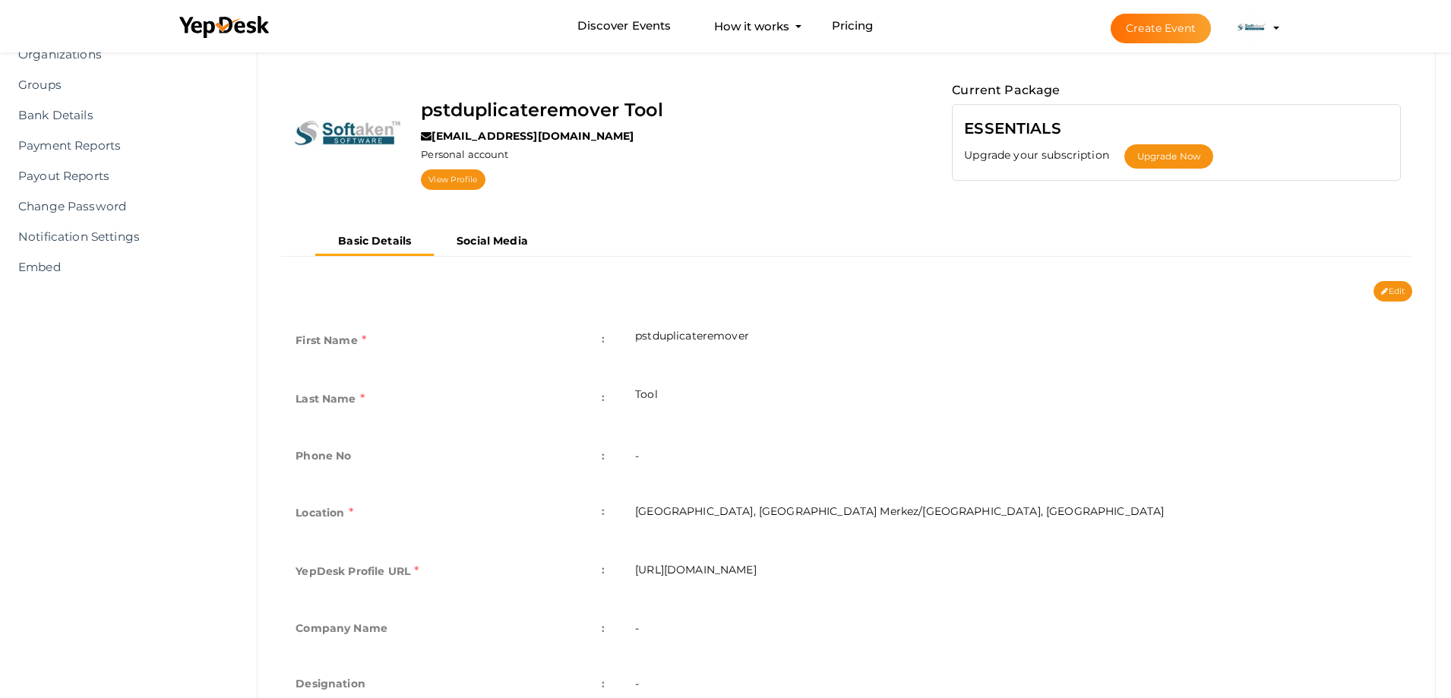
scroll to position [49, 0]
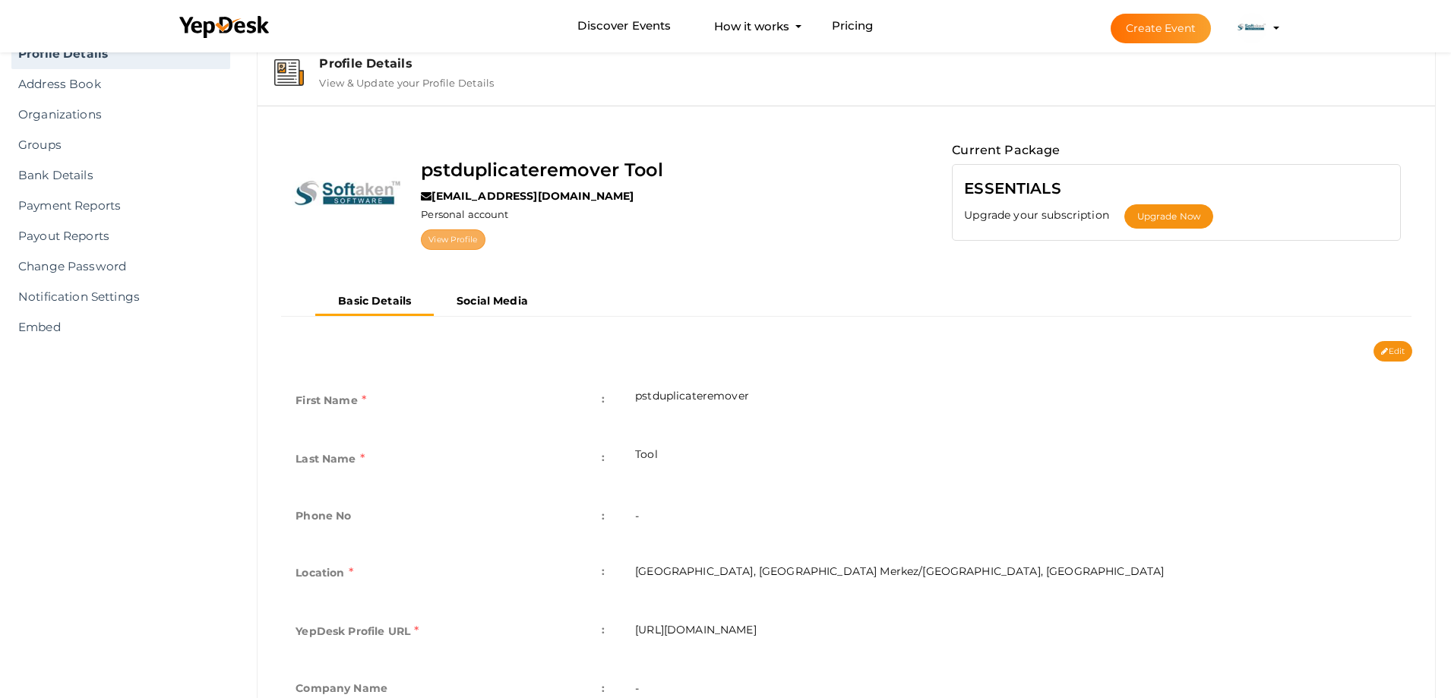
click at [453, 245] on link "View Profile" at bounding box center [453, 239] width 64 height 21
click at [95, 107] on link "Organizations" at bounding box center [120, 115] width 219 height 30
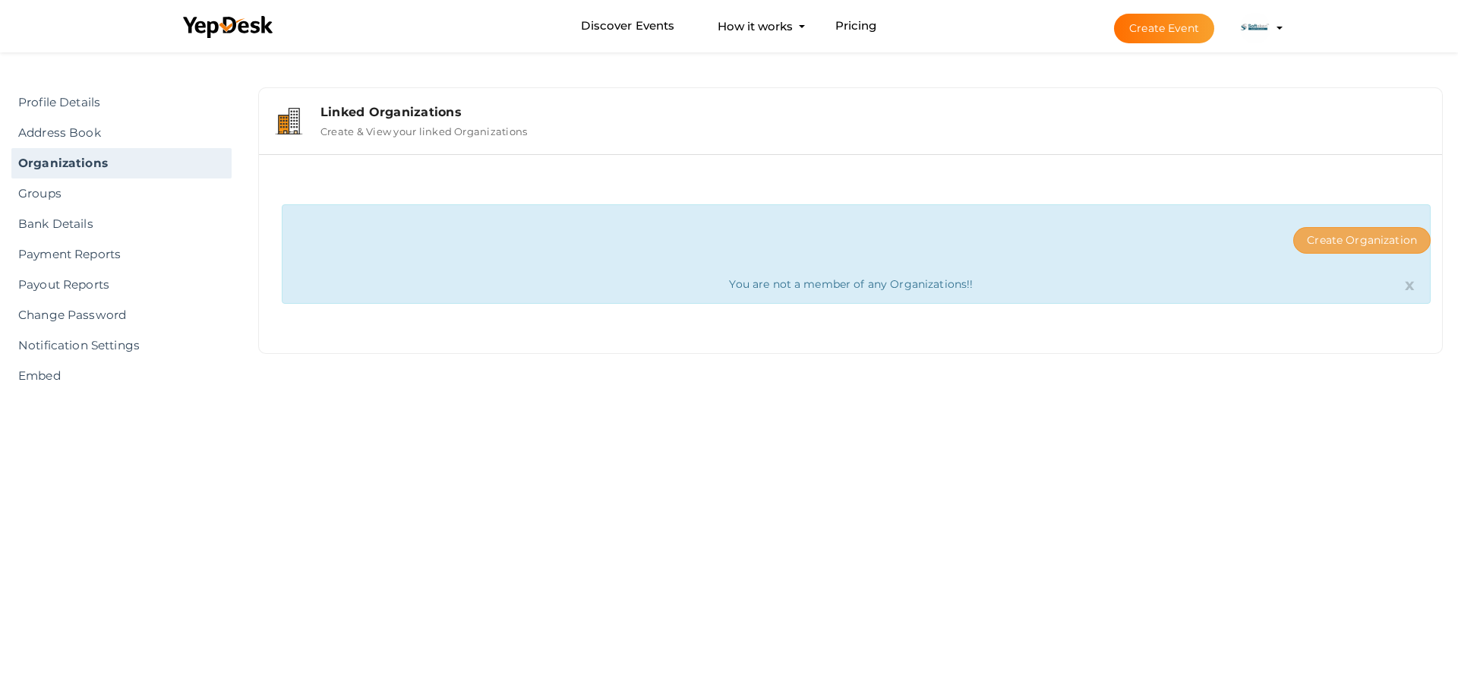
click at [1341, 241] on button "Create Organization" at bounding box center [1362, 240] width 137 height 27
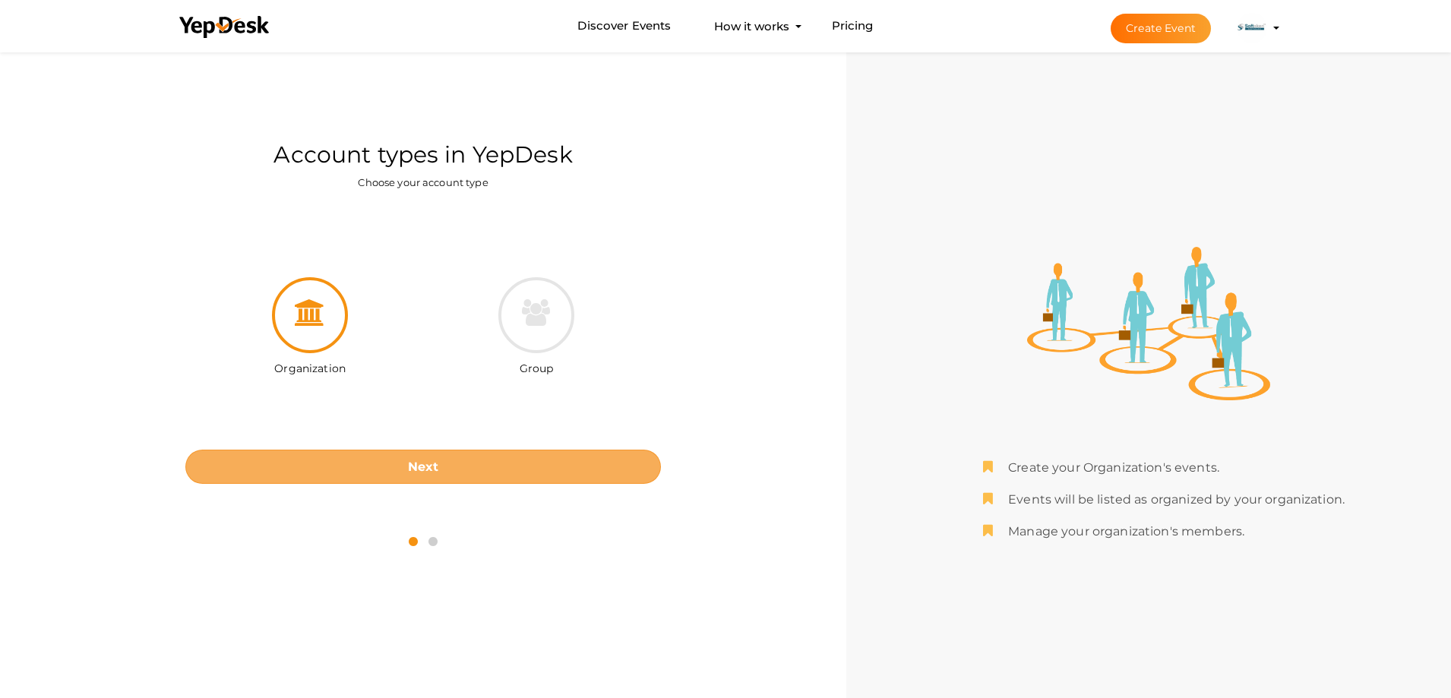
click at [453, 464] on button "Next" at bounding box center [422, 467] width 475 height 34
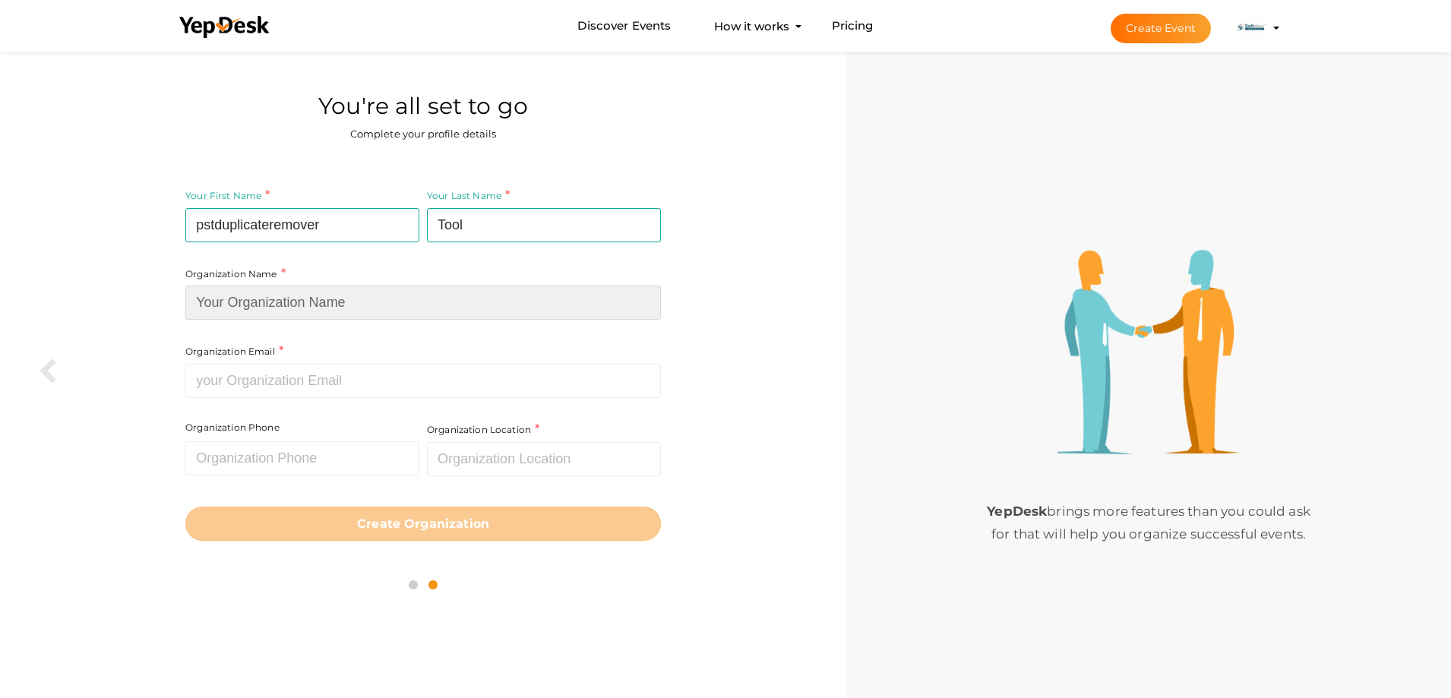
click at [306, 306] on input at bounding box center [422, 303] width 475 height 34
paste input "pstduplicateremover"
type input "pstduplicateremover"
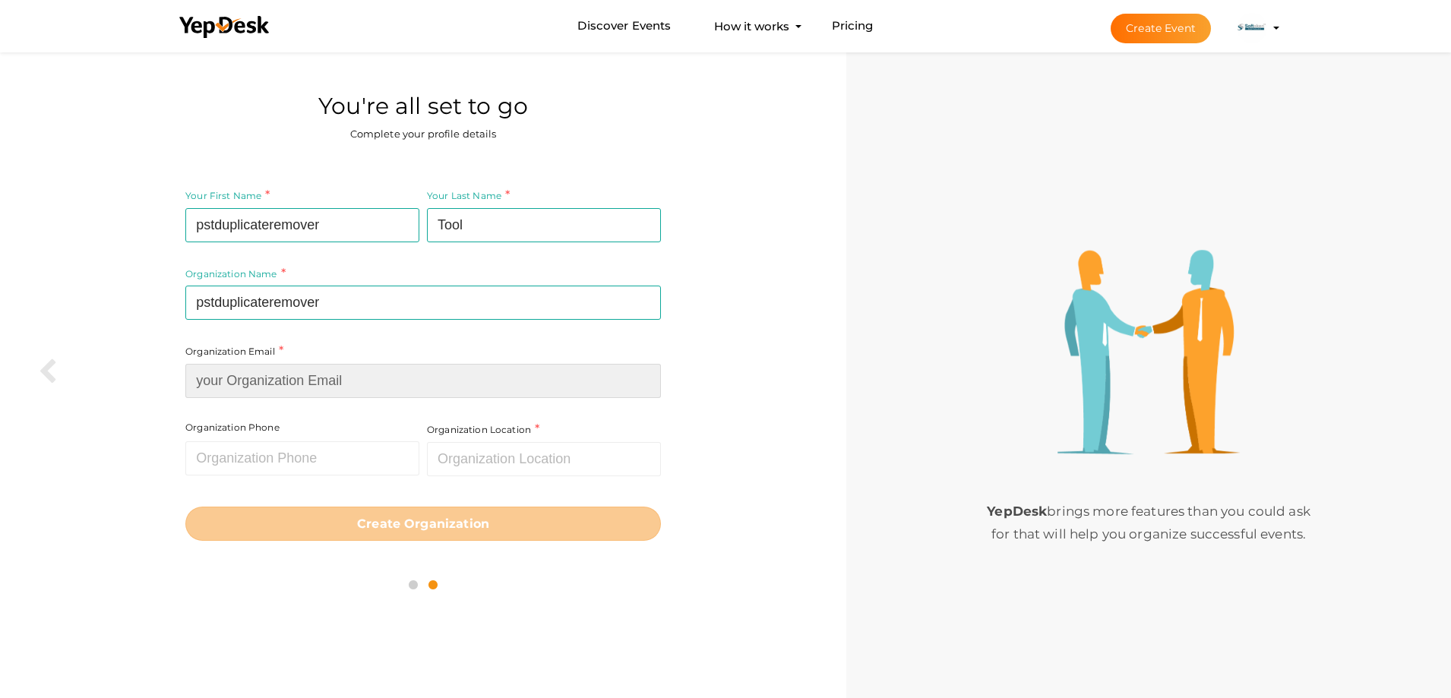
click at [260, 379] on input at bounding box center [422, 381] width 475 height 34
paste input "[EMAIL_ADDRESS][DOMAIN_NAME]"
type input "[EMAIL_ADDRESS][DOMAIN_NAME]"
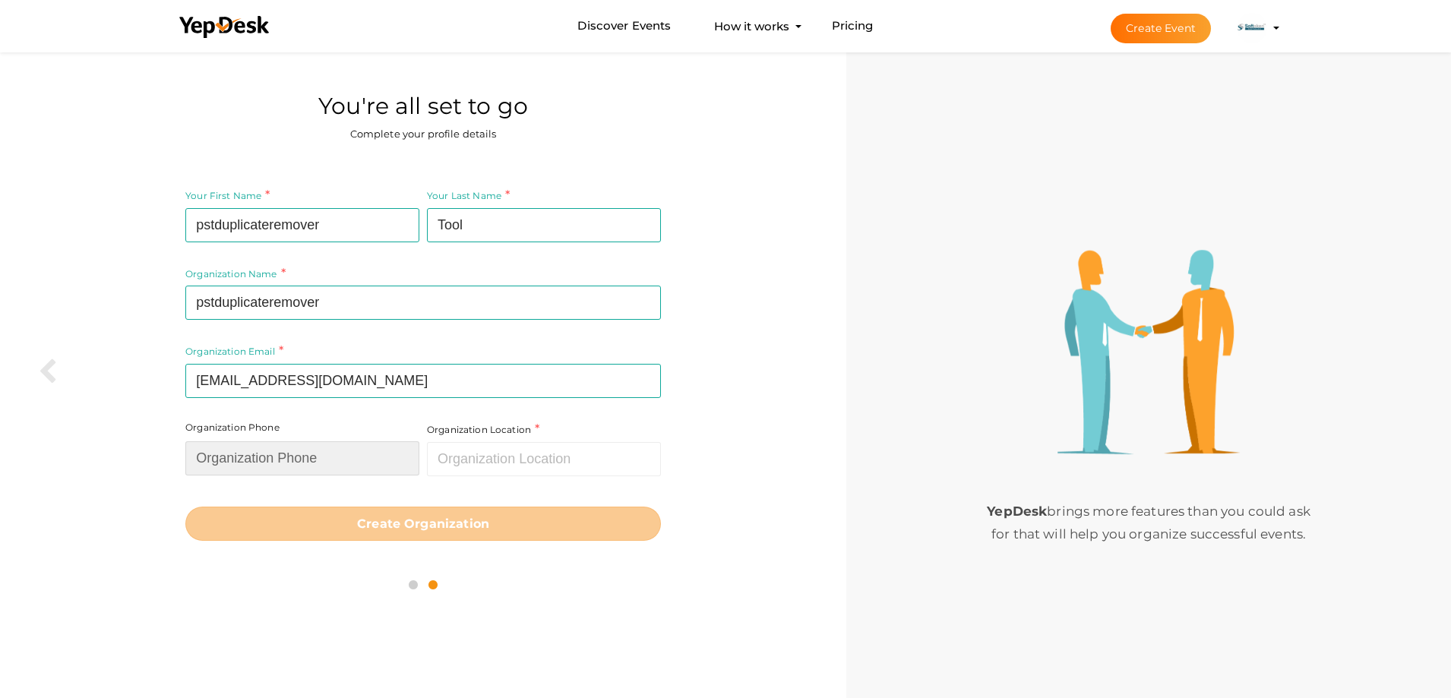
click at [267, 466] on input "text" at bounding box center [302, 458] width 234 height 34
click at [521, 453] on input "text" at bounding box center [544, 459] width 234 height 34
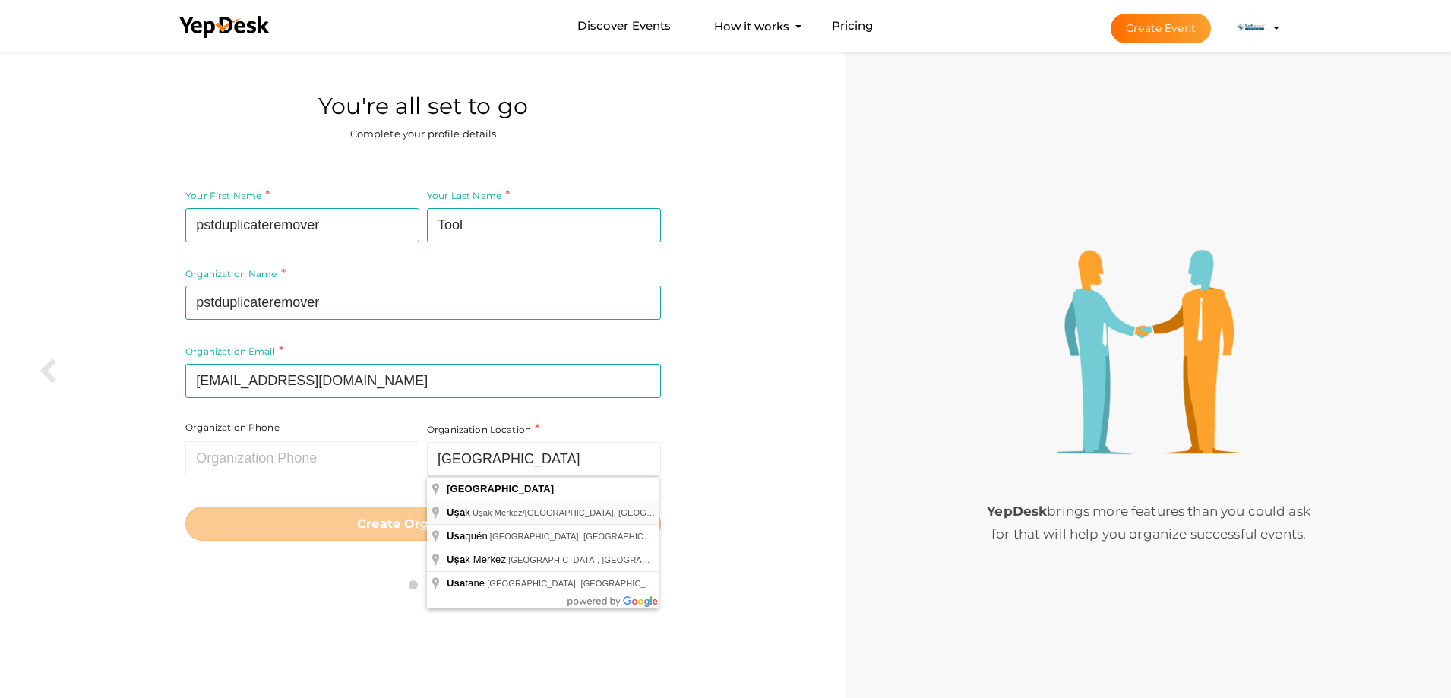
type input "[GEOGRAPHIC_DATA], [GEOGRAPHIC_DATA] Merkez/[GEOGRAPHIC_DATA], [GEOGRAPHIC_DATA]"
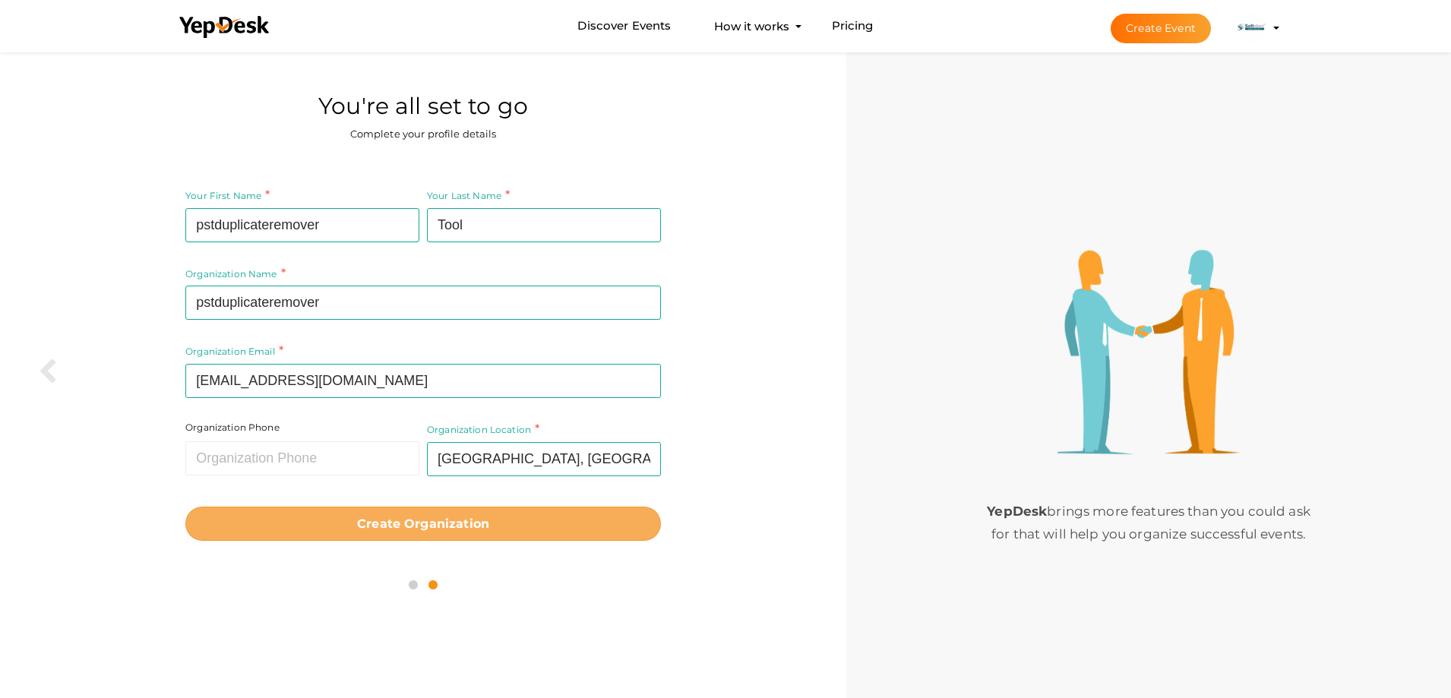
click at [433, 514] on button "Create Organization" at bounding box center [422, 524] width 475 height 34
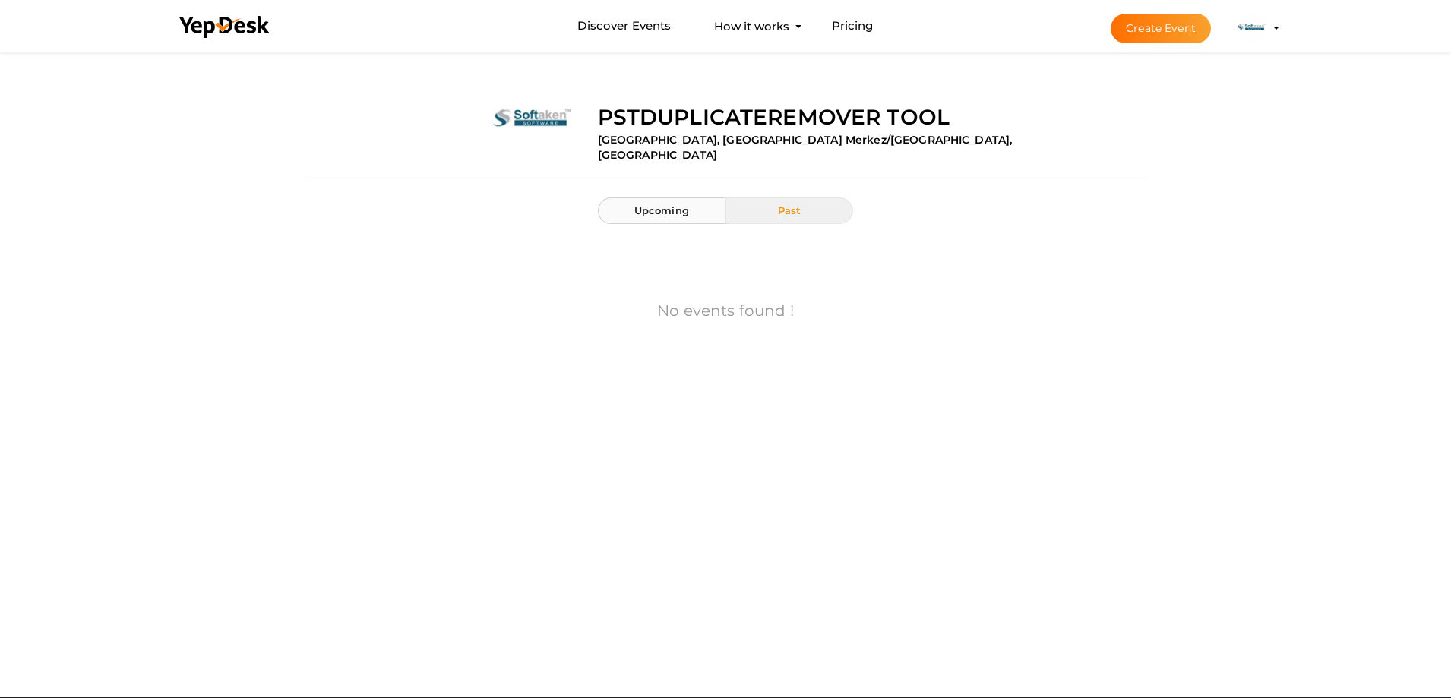
click at [681, 210] on span "Upcoming" at bounding box center [661, 210] width 55 height 12
click at [1265, 27] on img at bounding box center [1252, 28] width 30 height 30
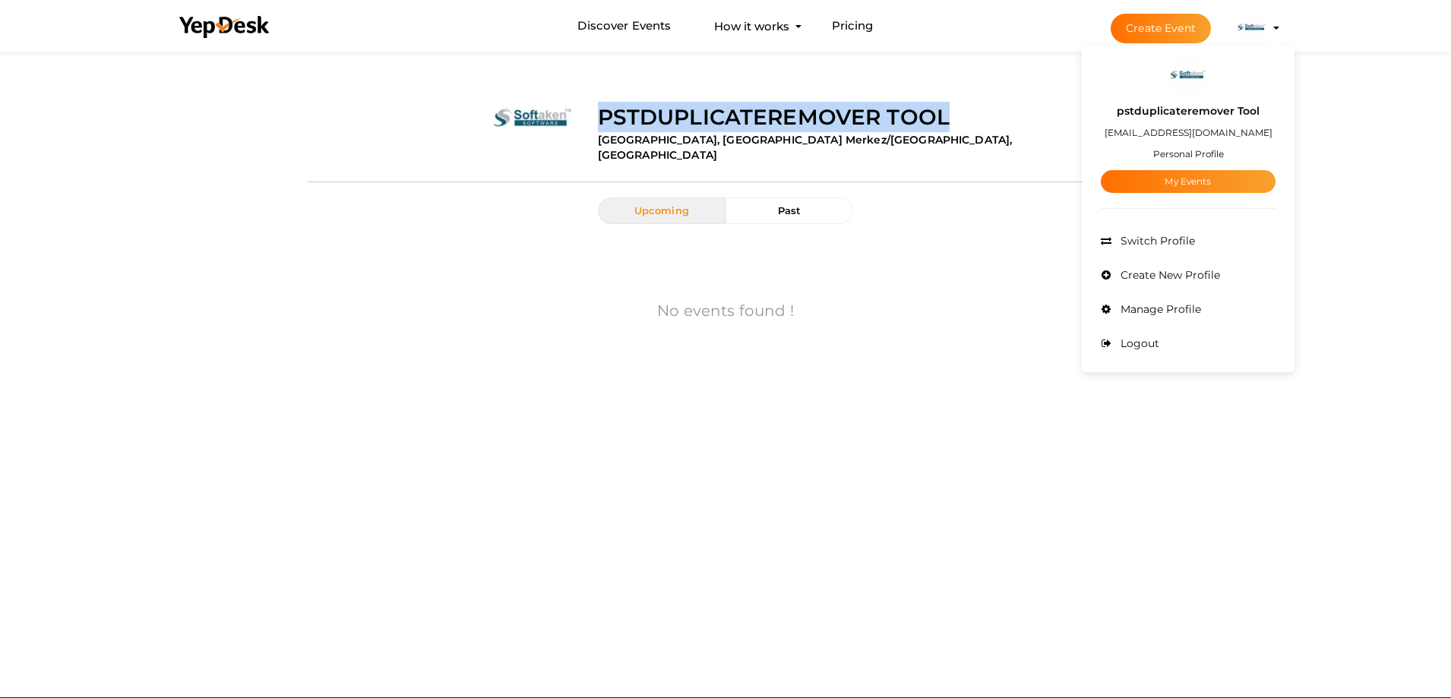
copy label "pstduplicateremover Tool"
drag, startPoint x: 602, startPoint y: 109, endPoint x: 956, endPoint y: 118, distance: 354.1
click at [956, 118] on div "pstduplicateremover Tool Uşak, Uşak Merkez/Uşak, Türkiye" at bounding box center [864, 122] width 557 height 87
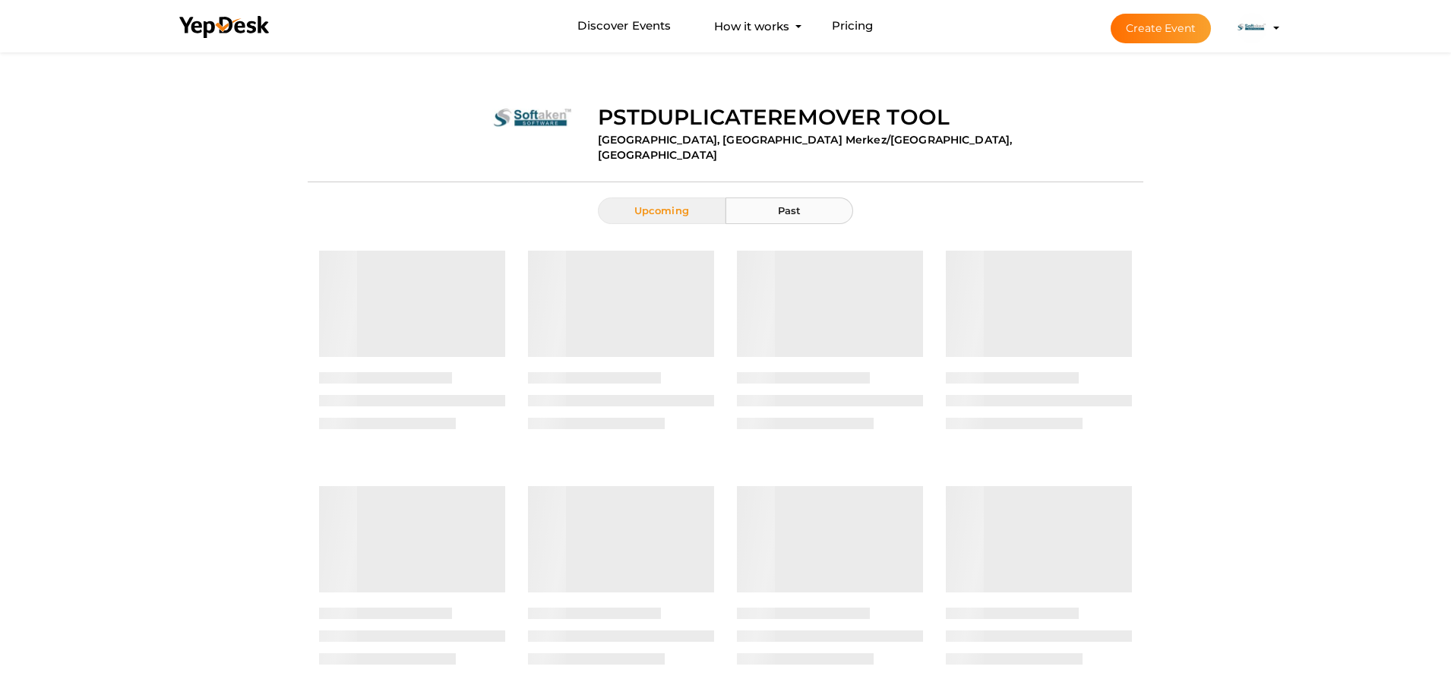
click at [791, 207] on span "Past" at bounding box center [790, 210] width 24 height 12
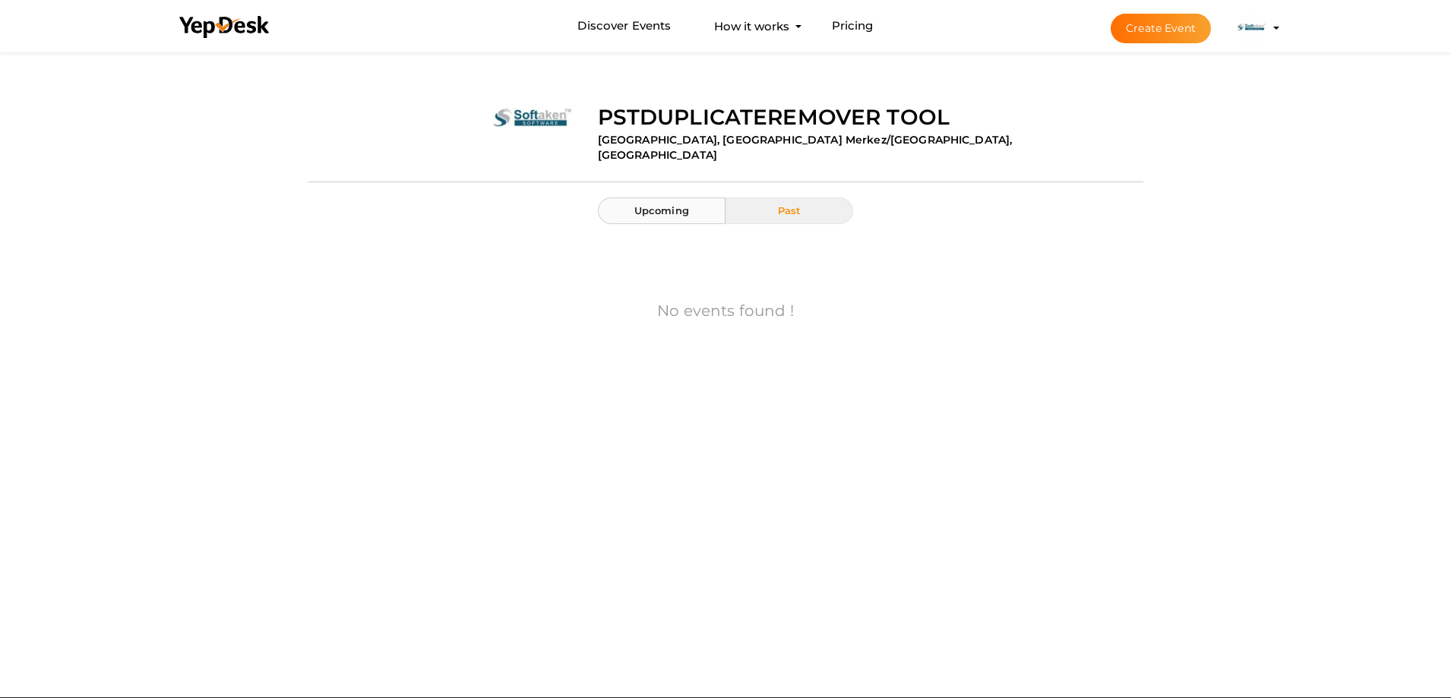
click at [684, 199] on button "Upcoming" at bounding box center [662, 210] width 128 height 27
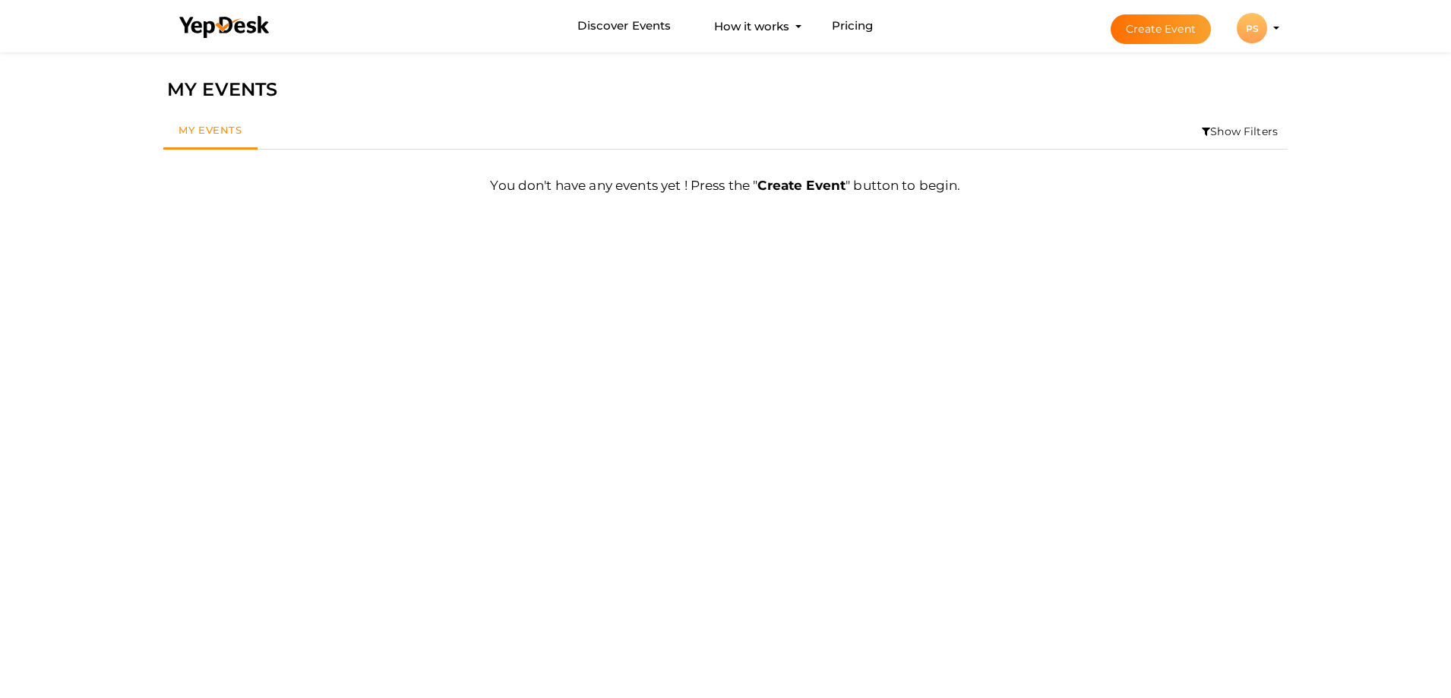
click at [1246, 34] on div "PS" at bounding box center [1252, 28] width 30 height 30
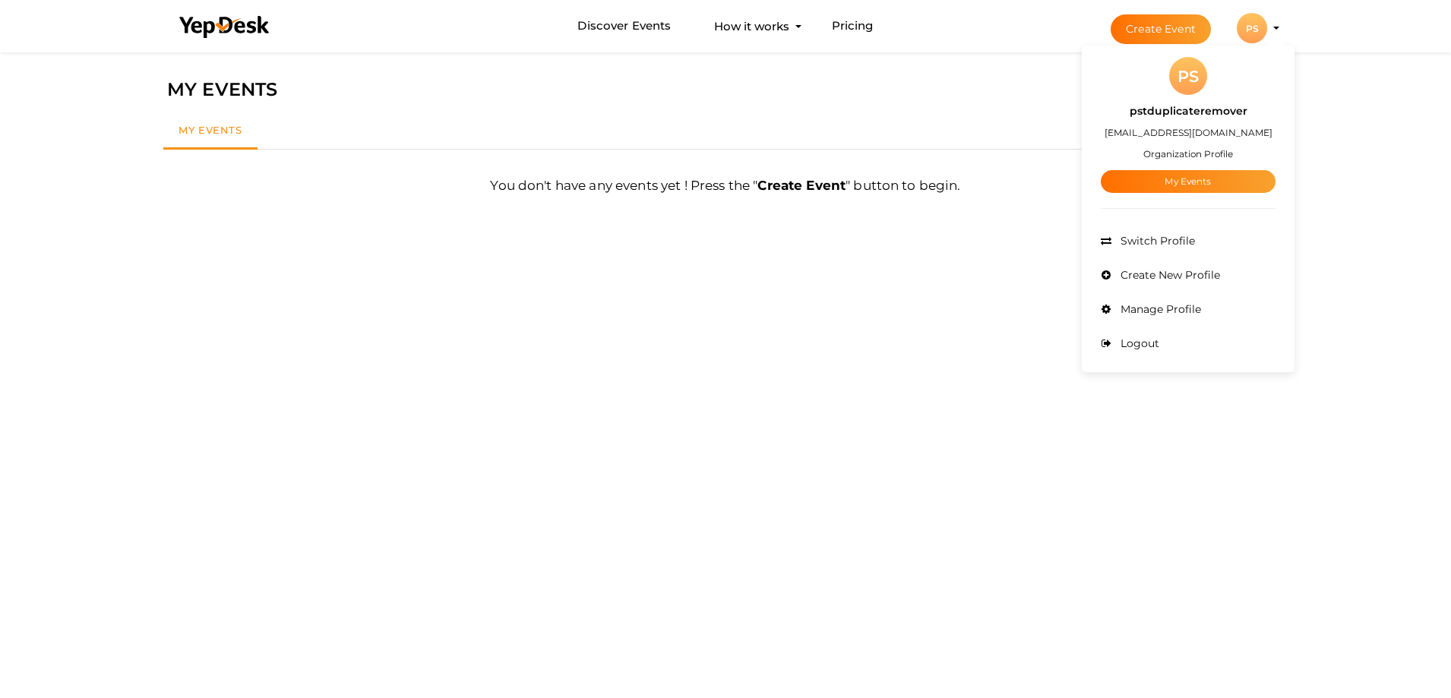
drag, startPoint x: 1122, startPoint y: 103, endPoint x: 1258, endPoint y: 111, distance: 136.2
click at [1258, 111] on div "pstduplicateremover [EMAIL_ADDRESS][DOMAIN_NAME] Organization Profile My Events" at bounding box center [1188, 144] width 175 height 98
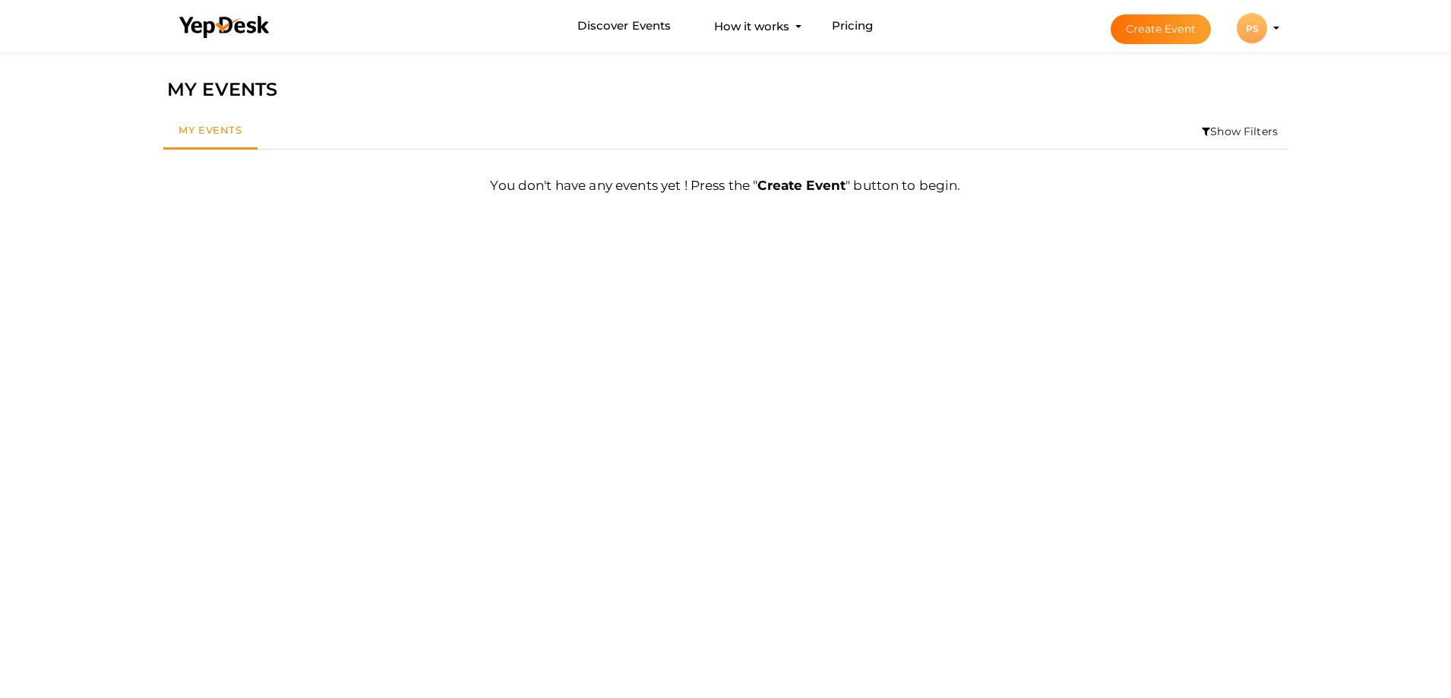
click at [1258, 111] on div "My Events Show Filters By Event Name By Location Enter event location By Period…" at bounding box center [725, 131] width 1139 height 51
click at [1255, 21] on div "PS" at bounding box center [1252, 28] width 30 height 30
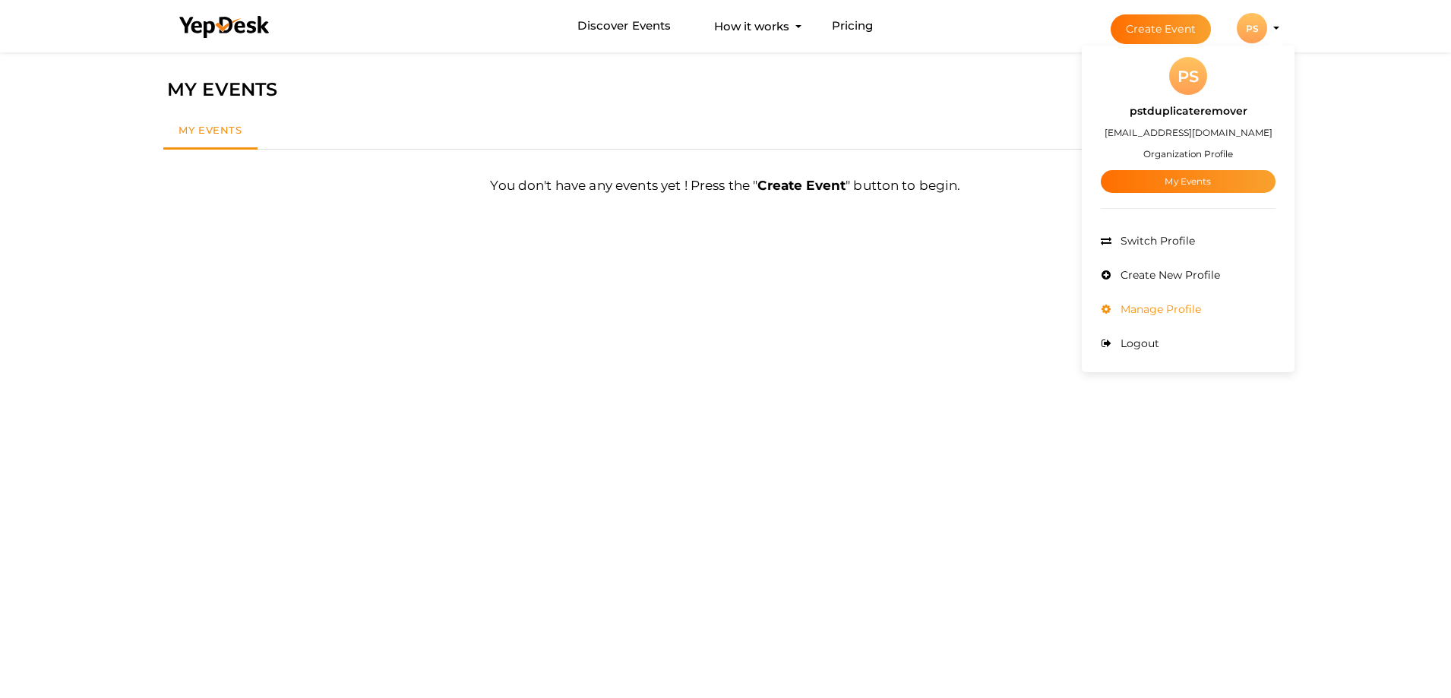
click at [1144, 311] on span "Manage Profile" at bounding box center [1159, 309] width 84 height 14
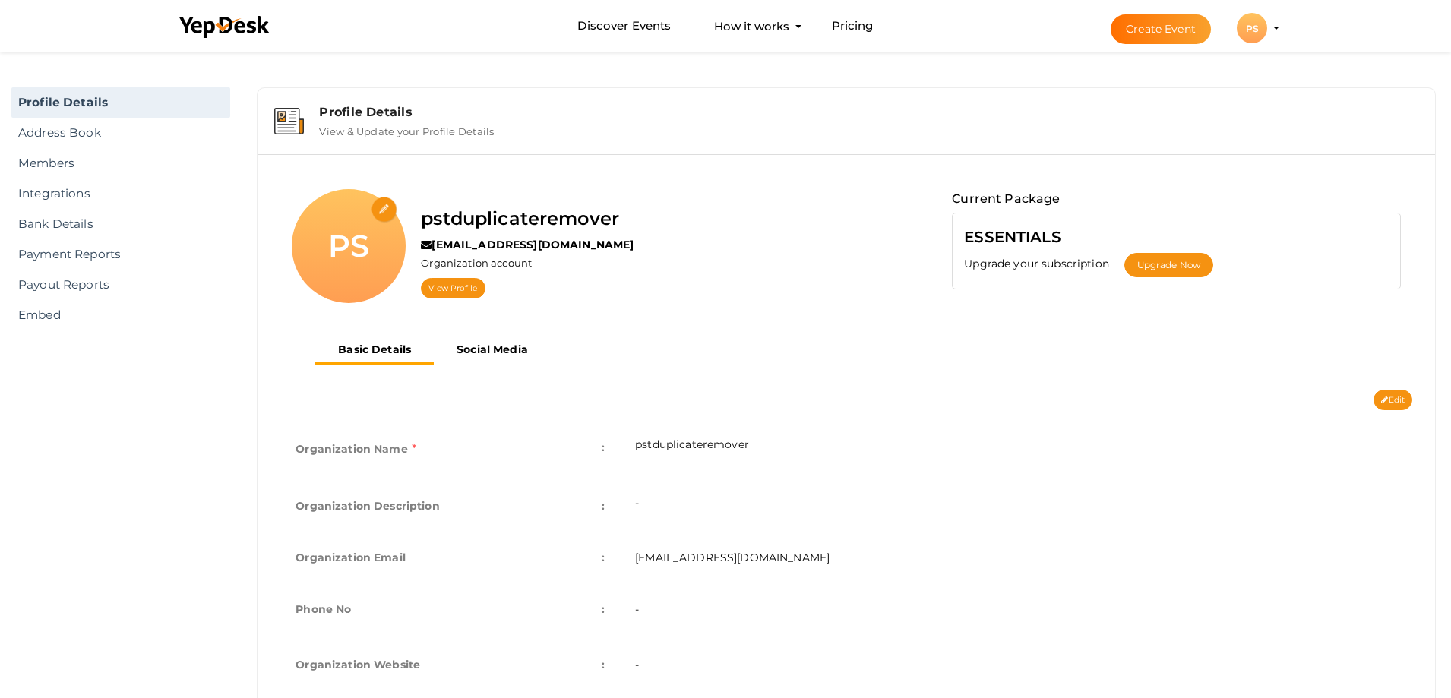
click at [383, 208] on input "file" at bounding box center [384, 210] width 27 height 27
type input "C:\fakepath\softaken pst duplicate remover.png"
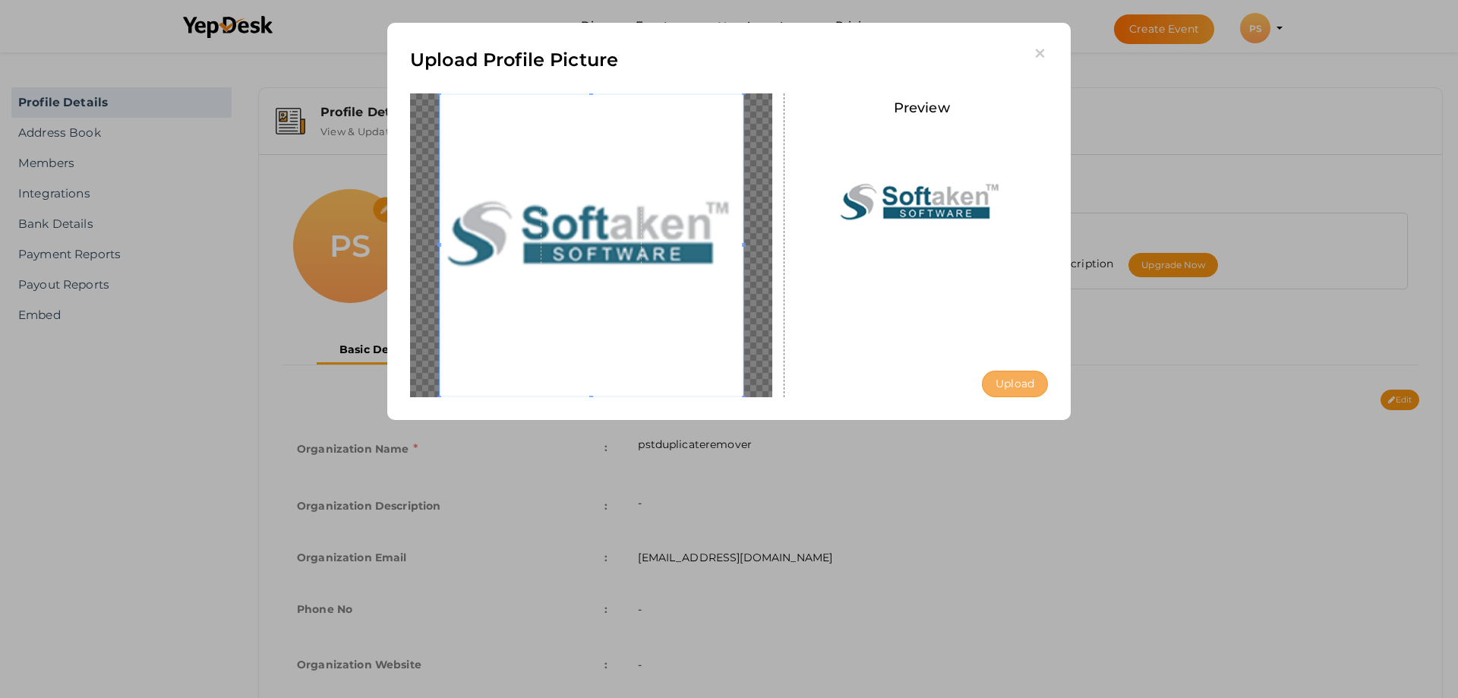
click at [1012, 382] on button "Upload" at bounding box center [1015, 384] width 66 height 27
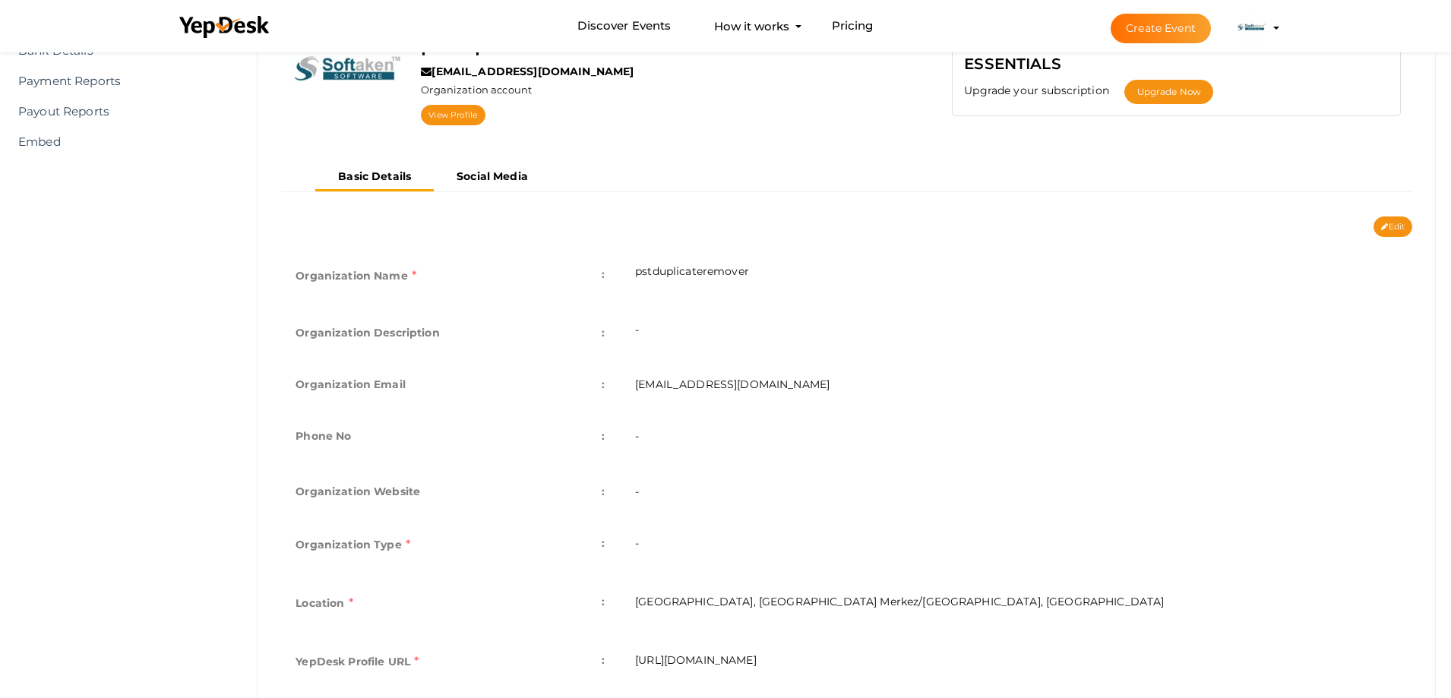
scroll to position [226, 0]
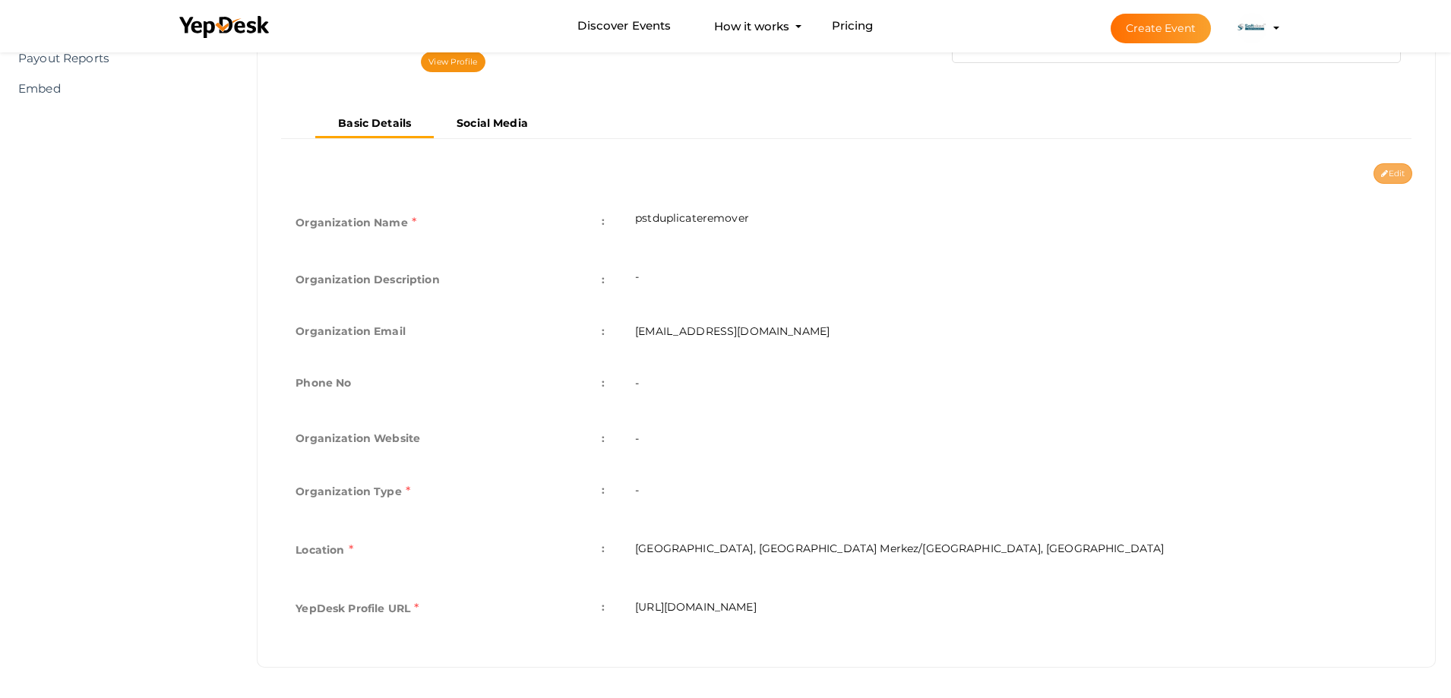
click at [1388, 172] on button "Edit" at bounding box center [1392, 173] width 39 height 21
type input "pstduplicateremover"
type input "[EMAIL_ADDRESS][DOMAIN_NAME]"
select select "9"
type input "[GEOGRAPHIC_DATA], [GEOGRAPHIC_DATA] Merkez/[GEOGRAPHIC_DATA], [GEOGRAPHIC_DATA]"
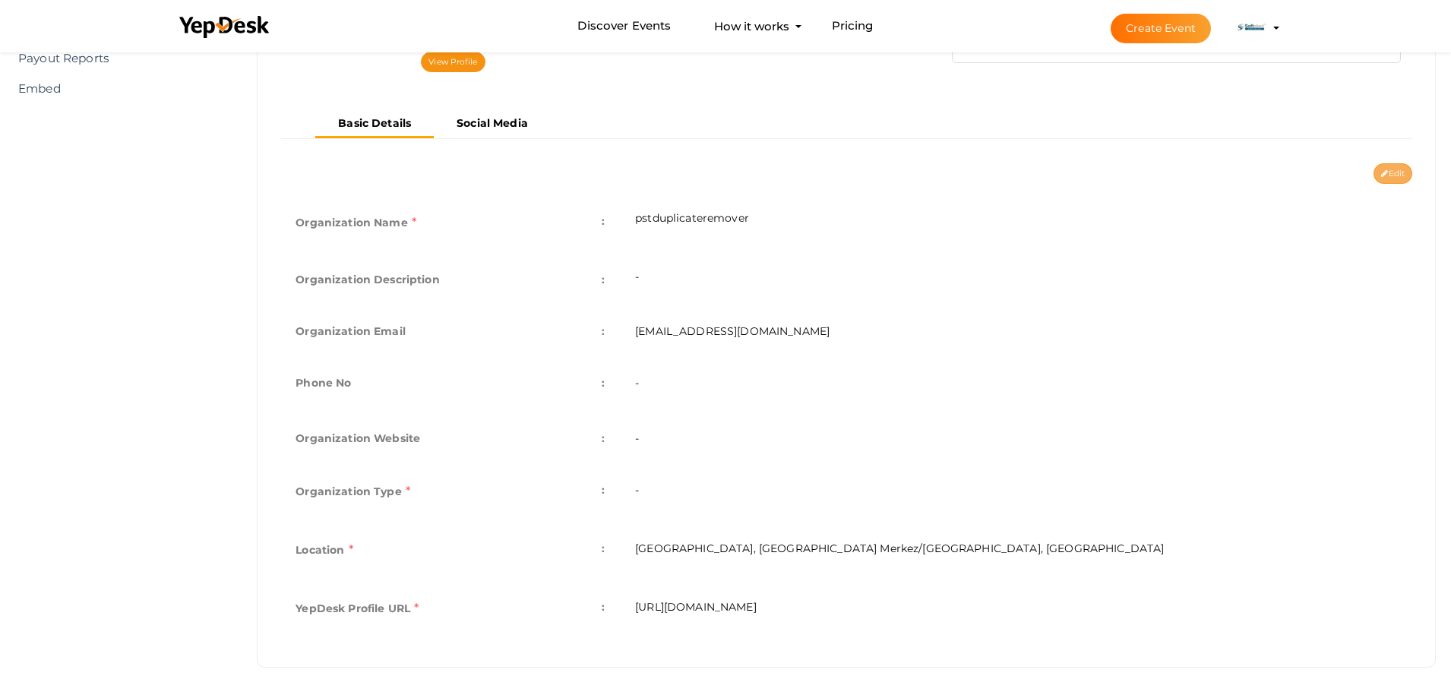
type input "pstduplicateremover"
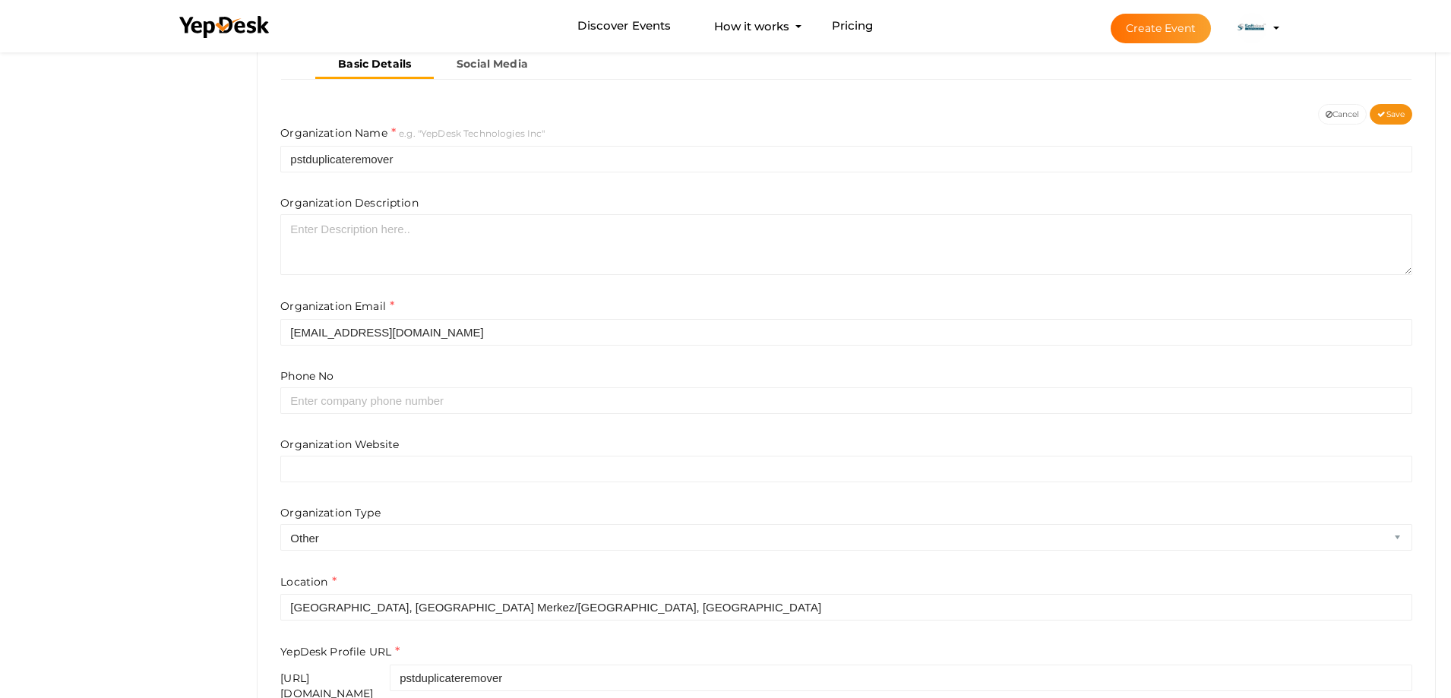
scroll to position [365, 0]
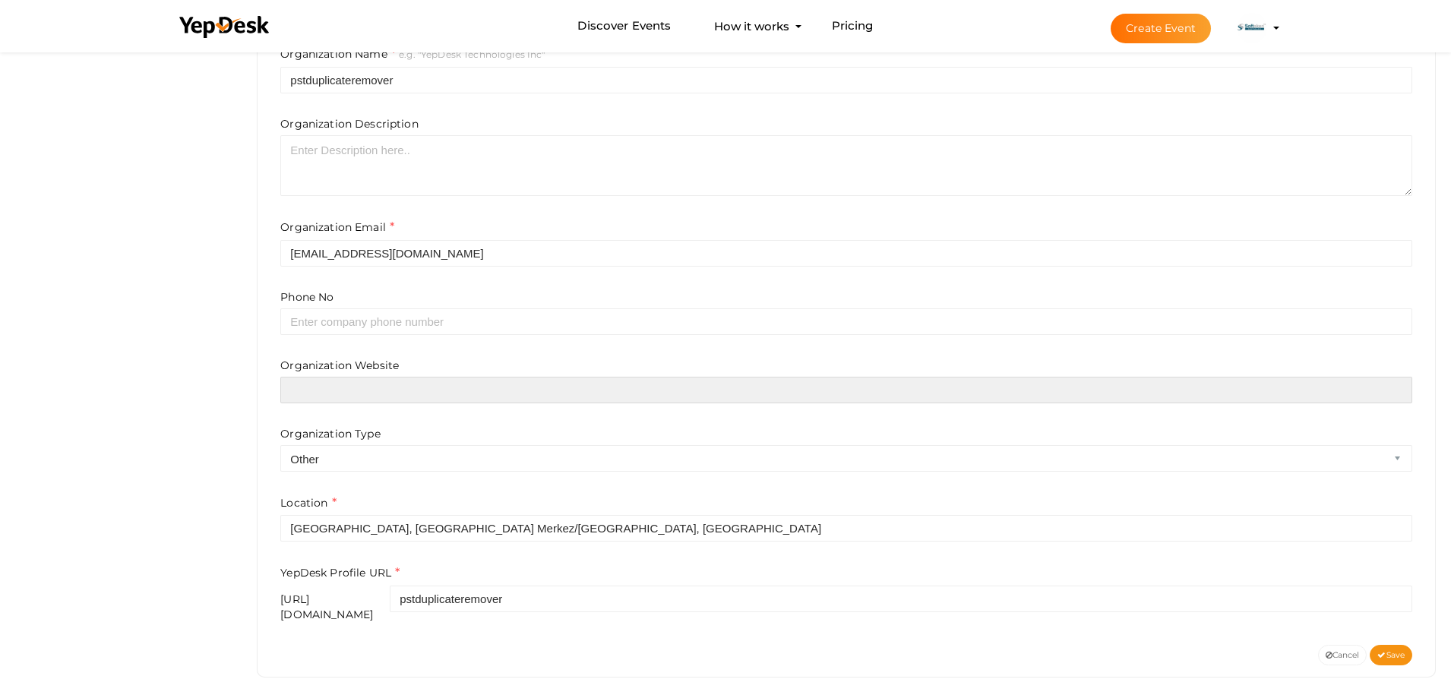
click at [365, 397] on input "text" at bounding box center [846, 390] width 1132 height 27
paste input "https://www.softaken.com/pst-duplicate-remover"
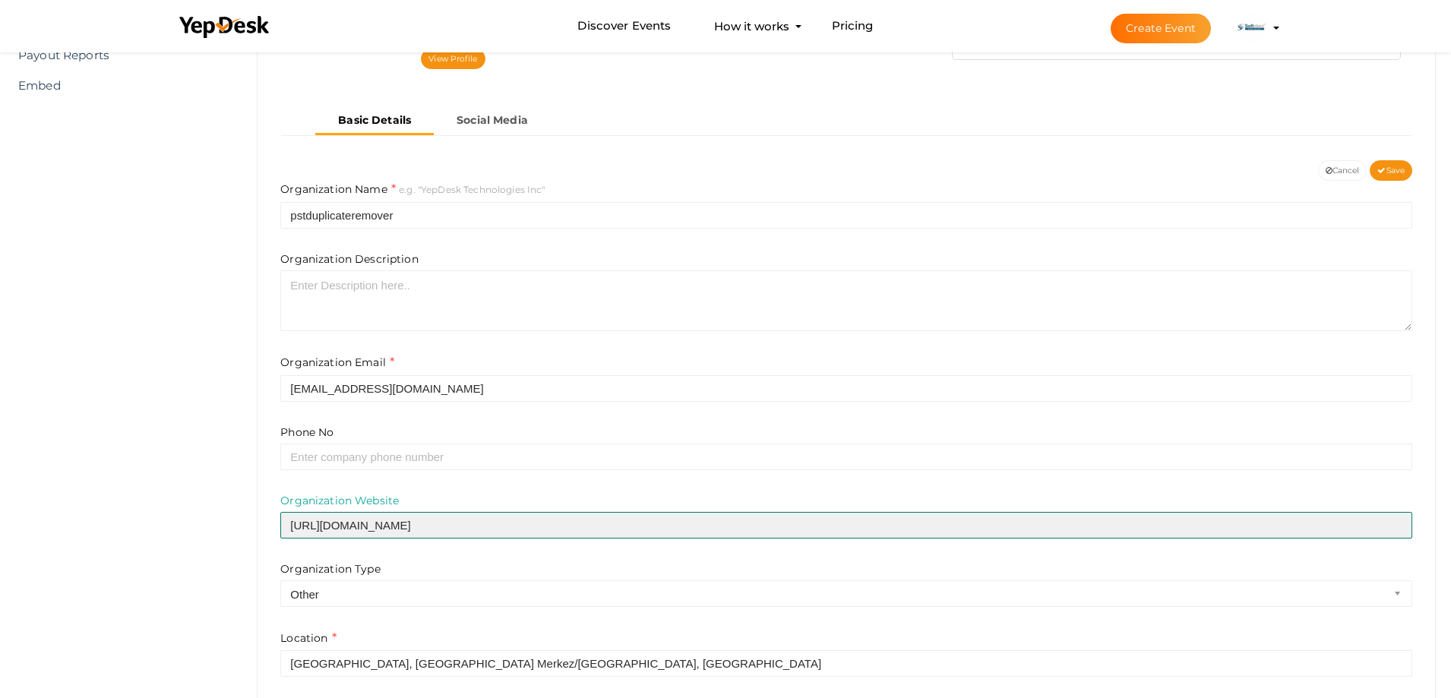
scroll to position [213, 0]
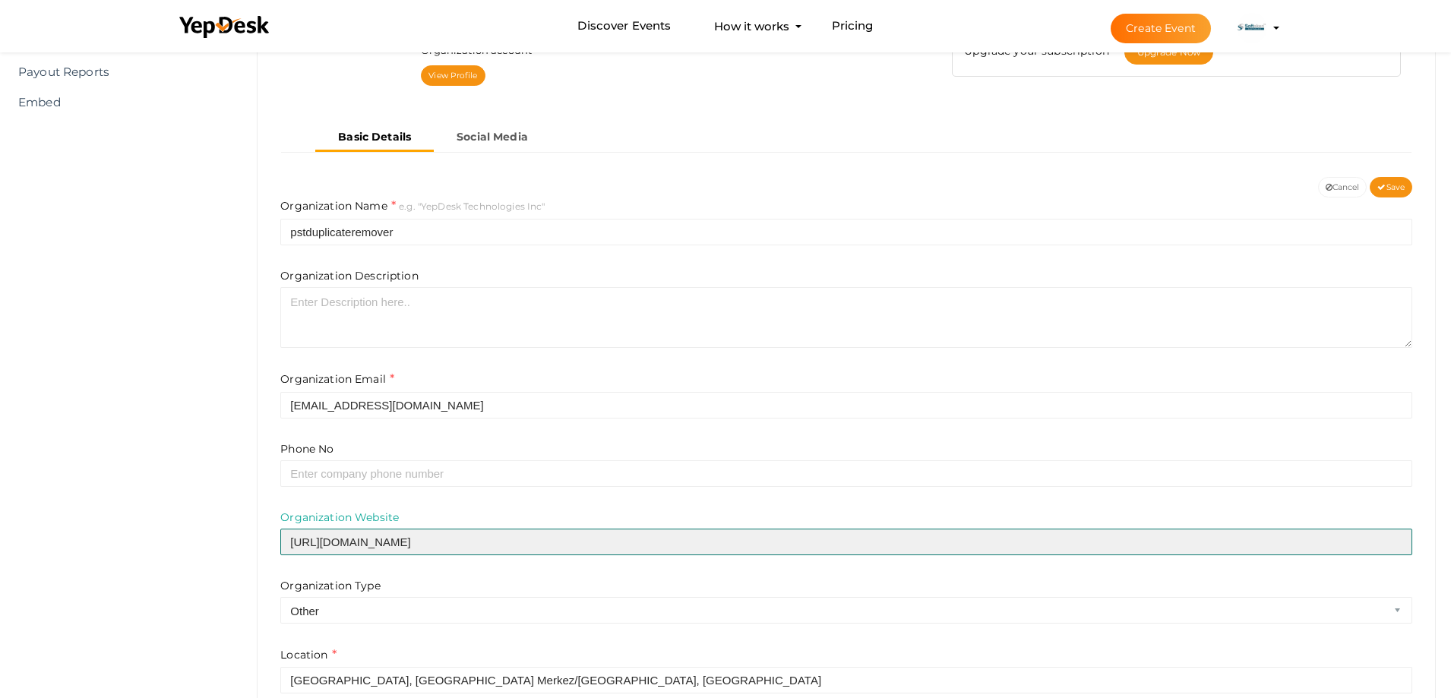
type input "https://www.softaken.com/pst-duplicate-remover"
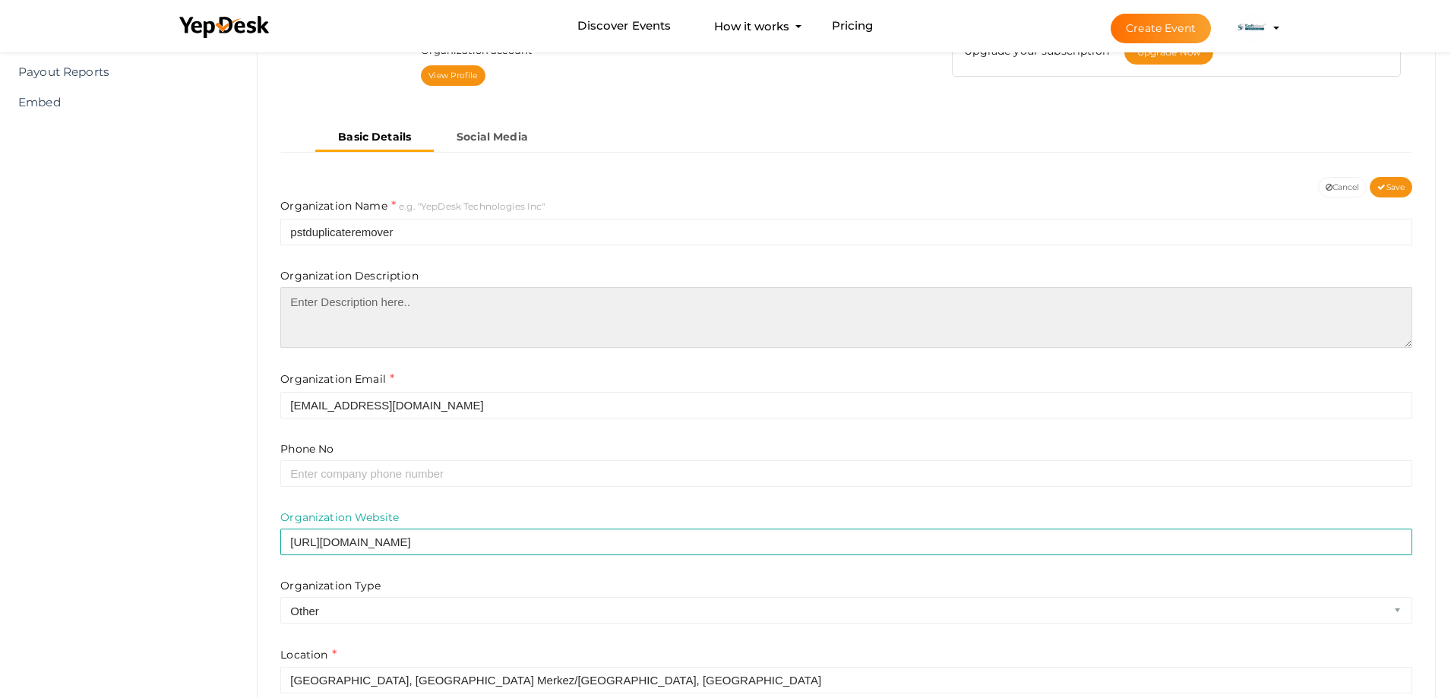
click at [348, 306] on textarea at bounding box center [846, 317] width 1132 height 61
paste textarea "Delete duplicate PST files with Softaken's PST Duplicate Remover. This tool wil…"
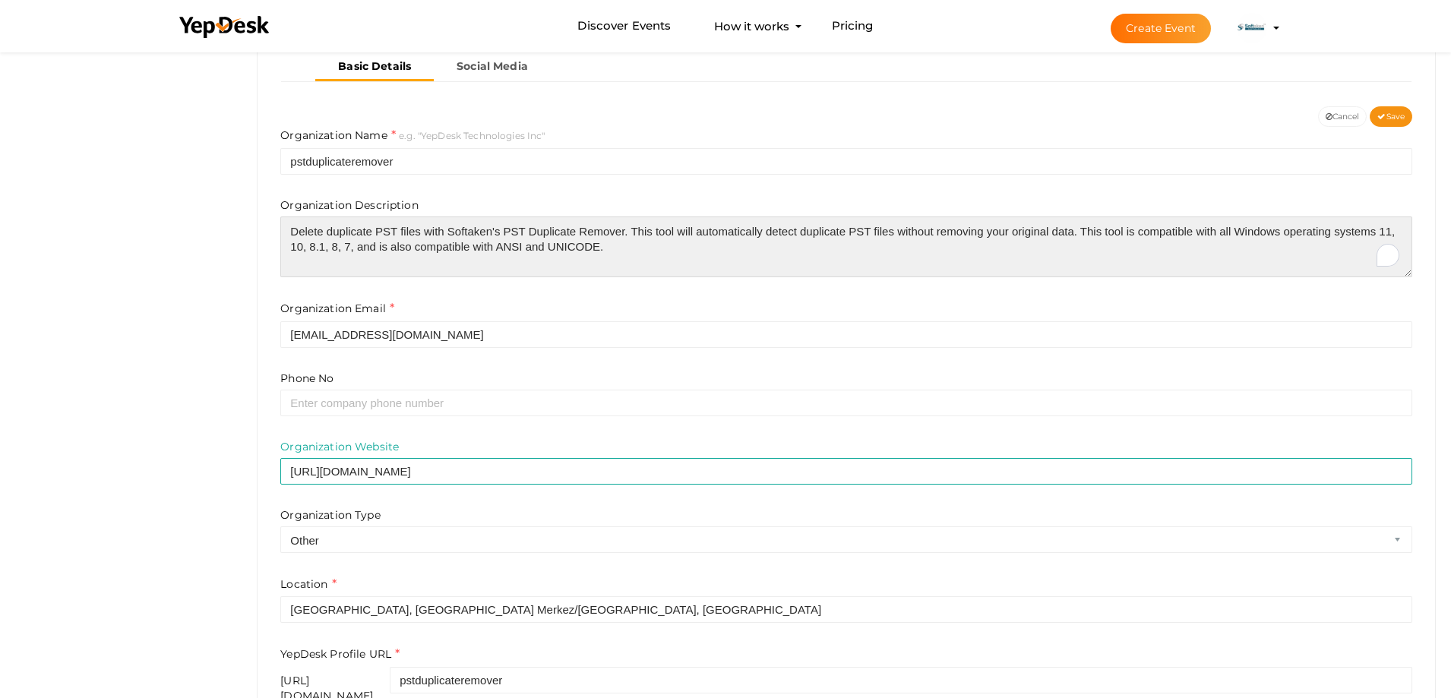
scroll to position [365, 0]
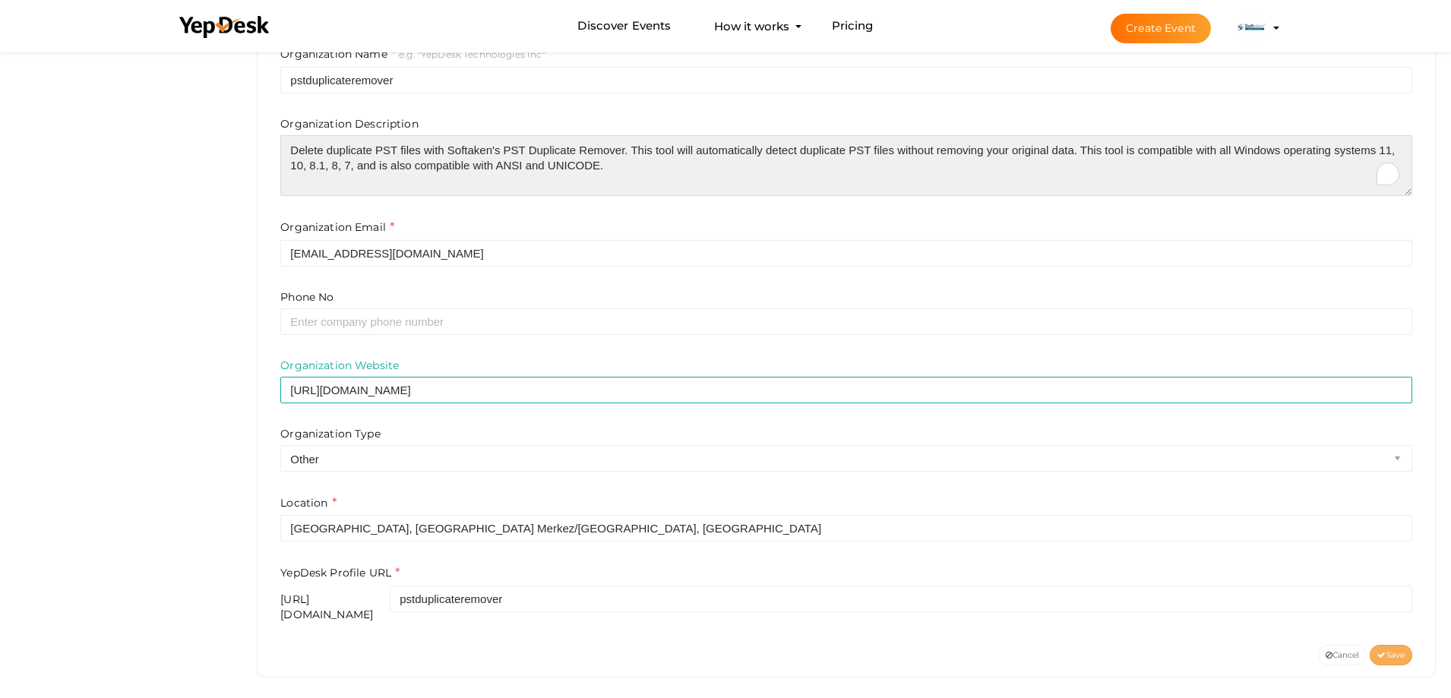
type textarea "Delete duplicate PST files with Softaken's PST Duplicate Remover. This tool wil…"
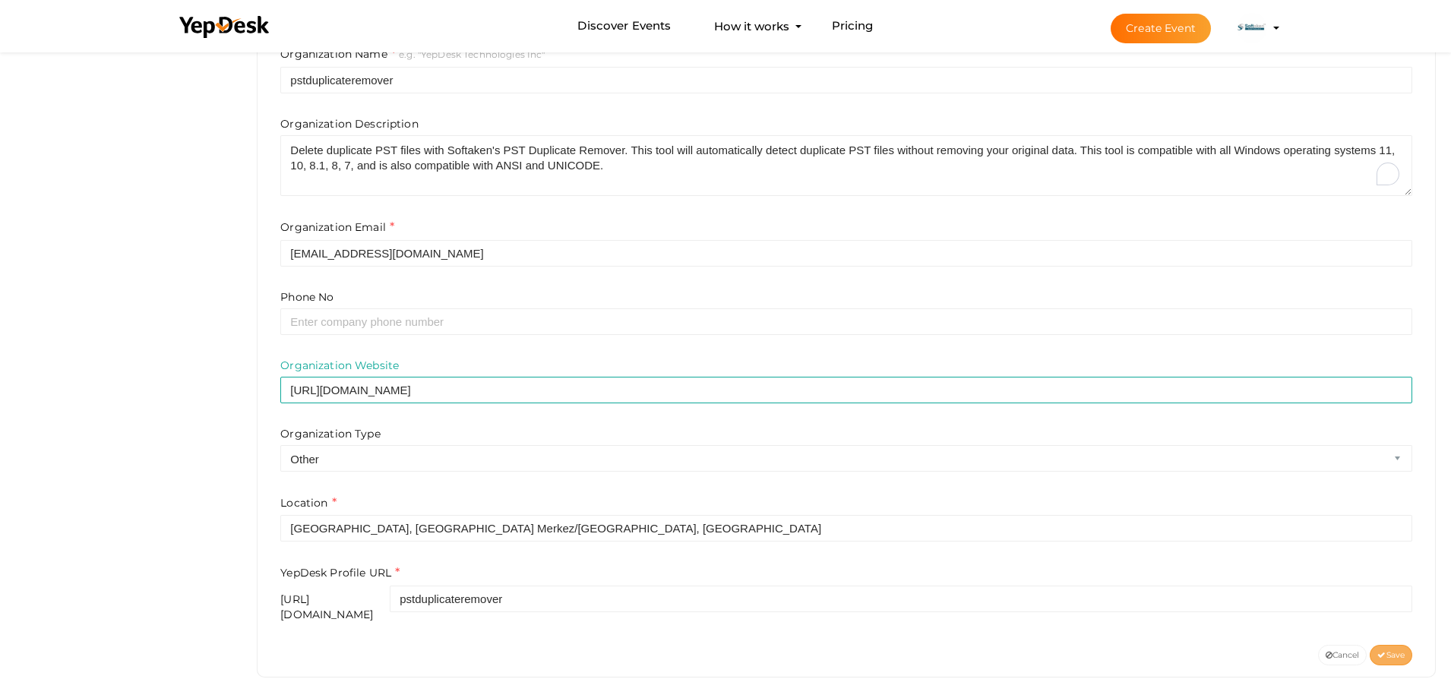
click at [1401, 650] on span "Save" at bounding box center [1390, 655] width 27 height 10
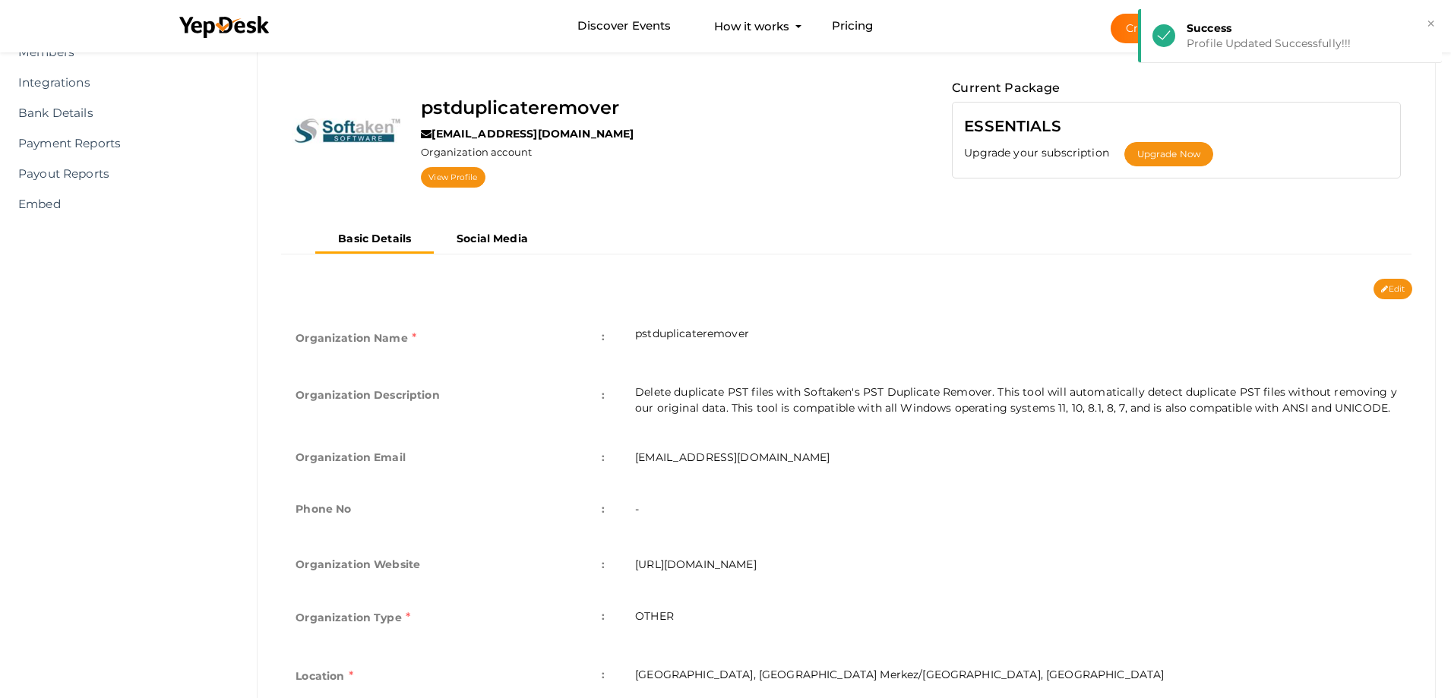
scroll to position [0, 0]
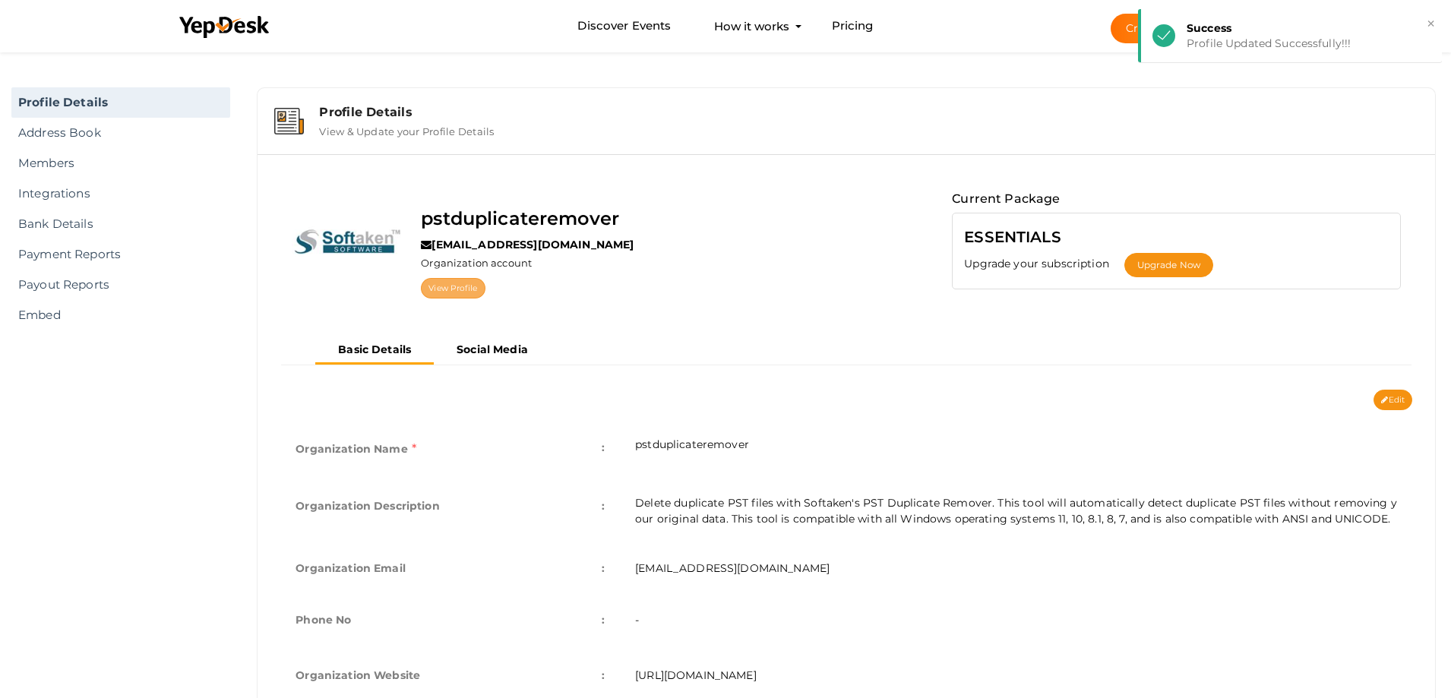
click at [447, 290] on link "View Profile" at bounding box center [453, 288] width 64 height 21
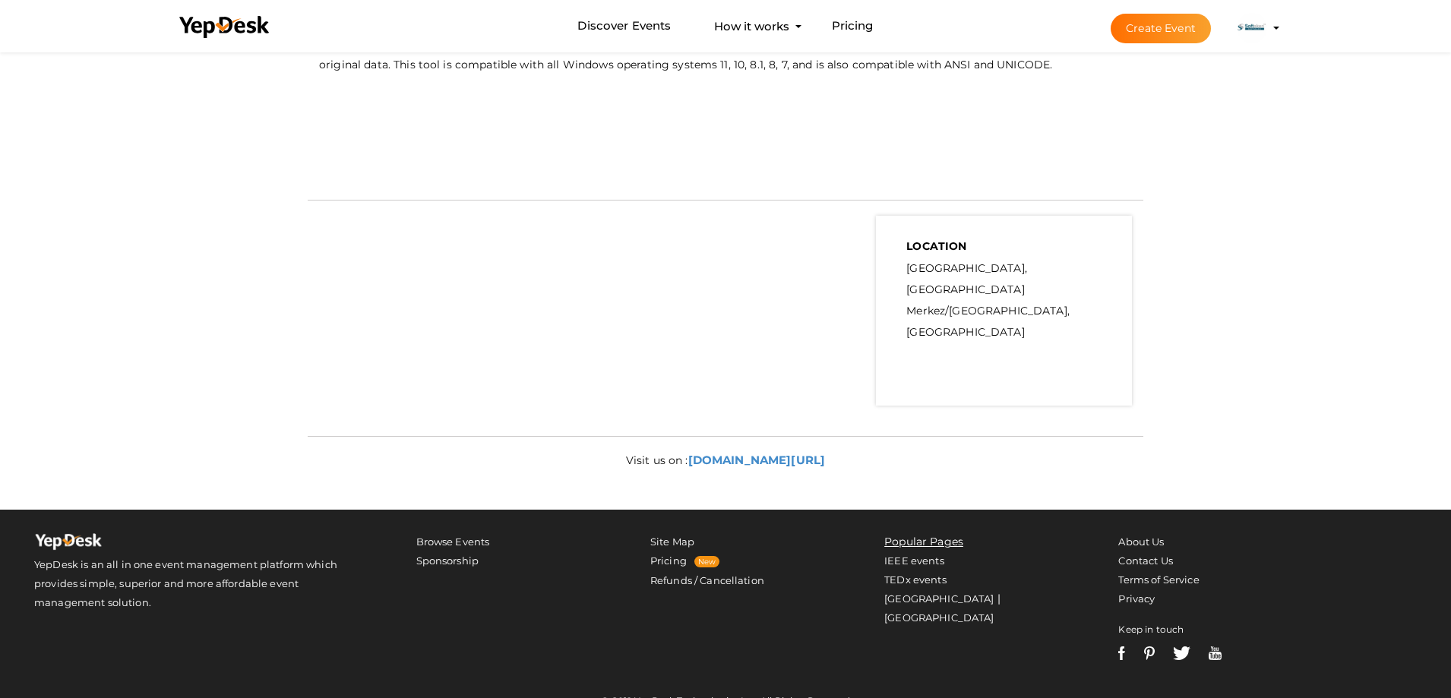
scroll to position [552, 0]
